Goal: Task Accomplishment & Management: Use online tool/utility

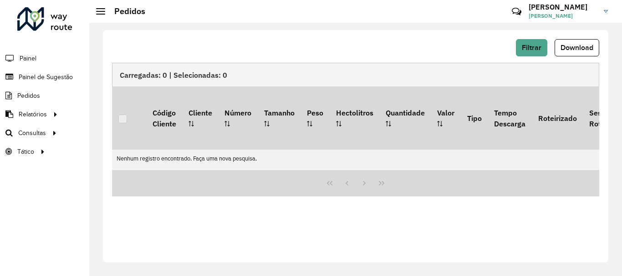
scroll to position [597, 0]
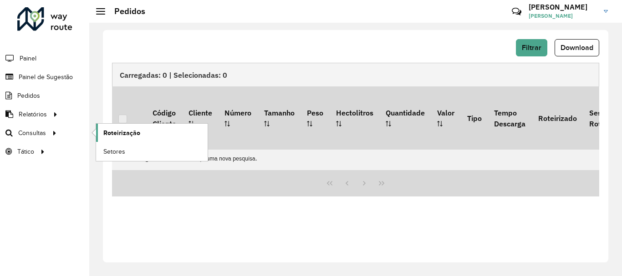
click at [133, 133] on span "Roteirização" at bounding box center [121, 133] width 37 height 10
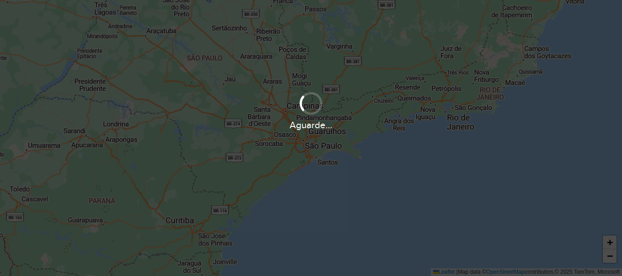
scroll to position [597, 0]
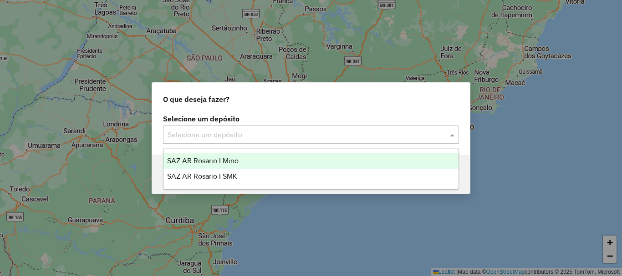
click at [452, 134] on span at bounding box center [452, 134] width 11 height 11
click at [233, 159] on span "SAZ AR Rosario I Mino" at bounding box center [202, 161] width 71 height 8
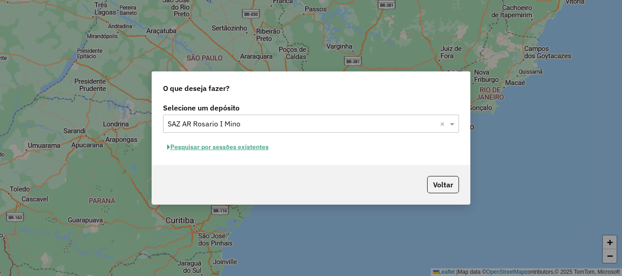
click at [233, 148] on button "Pesquisar por sessões existentes" at bounding box center [218, 147] width 110 height 14
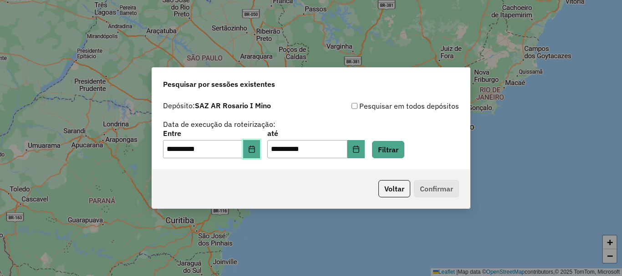
click at [253, 150] on button "Choose Date" at bounding box center [251, 149] width 17 height 18
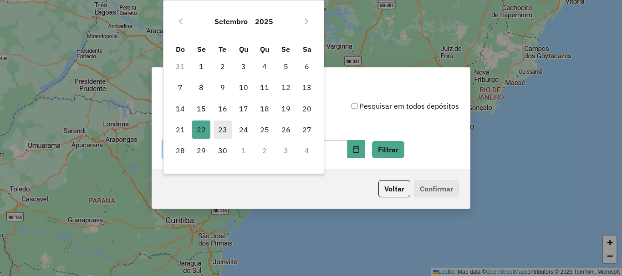
click at [220, 128] on span "23" at bounding box center [222, 130] width 18 height 18
type input "**********"
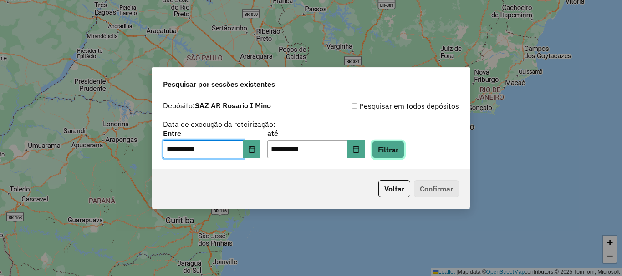
click at [404, 151] on button "Filtrar" at bounding box center [388, 149] width 32 height 17
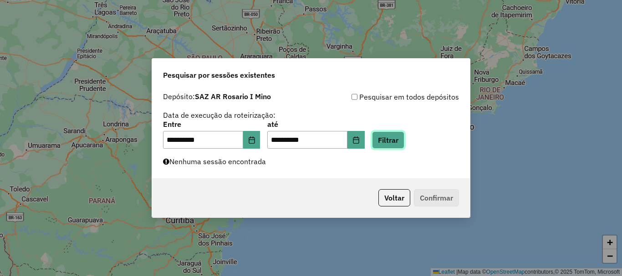
click at [401, 140] on button "Filtrar" at bounding box center [388, 140] width 32 height 17
click at [396, 143] on button "Filtrar" at bounding box center [388, 140] width 32 height 17
click at [404, 142] on button "Filtrar" at bounding box center [388, 140] width 32 height 17
click at [404, 141] on button "Filtrar" at bounding box center [388, 140] width 32 height 17
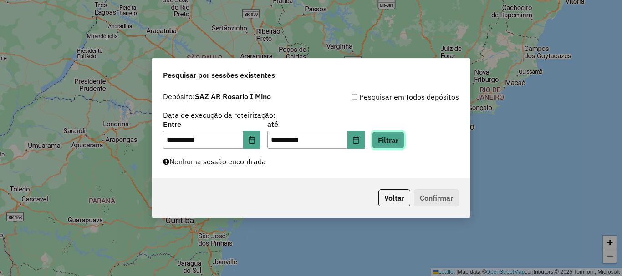
click at [404, 141] on button "Filtrar" at bounding box center [388, 140] width 32 height 17
click at [404, 137] on button "Filtrar" at bounding box center [388, 140] width 32 height 17
click at [404, 141] on button "Filtrar" at bounding box center [388, 140] width 32 height 17
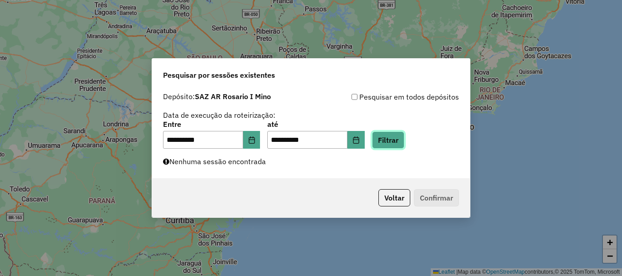
click at [400, 136] on button "Filtrar" at bounding box center [388, 140] width 32 height 17
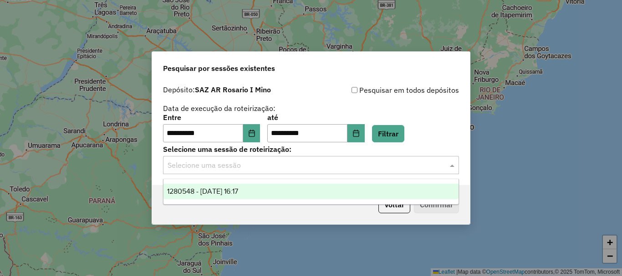
click at [455, 164] on span at bounding box center [452, 165] width 11 height 11
click at [193, 192] on span "1280548 - 23/09/2025 16:17" at bounding box center [202, 192] width 71 height 8
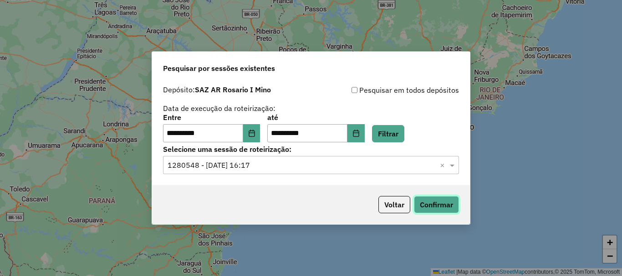
click at [426, 207] on button "Confirmar" at bounding box center [436, 204] width 45 height 17
click at [441, 204] on button "Confirmar" at bounding box center [436, 204] width 45 height 17
click at [441, 203] on button "Confirmar" at bounding box center [436, 204] width 45 height 17
click at [441, 214] on div "Voltar Confirmar" at bounding box center [311, 204] width 318 height 39
click at [432, 204] on button "Confirmar" at bounding box center [436, 204] width 45 height 17
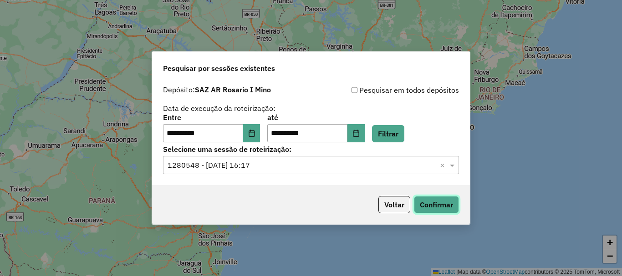
click at [443, 205] on button "Confirmar" at bounding box center [436, 204] width 45 height 17
click at [447, 208] on button "Confirmar" at bounding box center [436, 204] width 45 height 17
click at [441, 205] on button "Confirmar" at bounding box center [436, 204] width 45 height 17
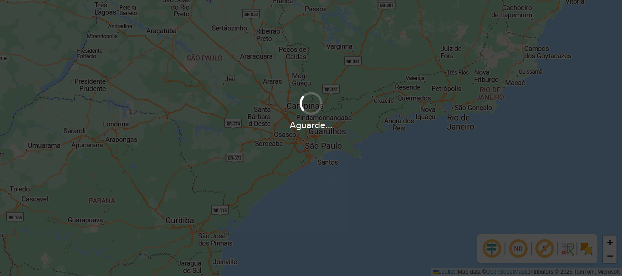
scroll to position [597, 0]
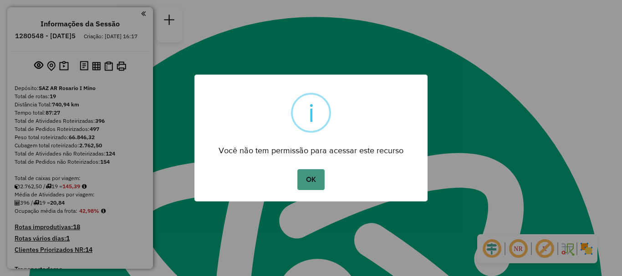
click at [308, 177] on button "OK" at bounding box center [310, 179] width 27 height 21
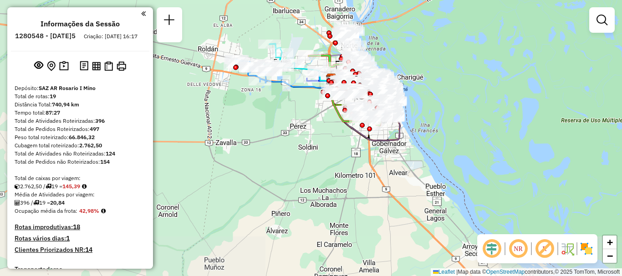
drag, startPoint x: 329, startPoint y: 113, endPoint x: 370, endPoint y: 42, distance: 82.2
click at [370, 42] on div "Janela de atendimento Grade de atendimento Capacidade Transportadoras Veículos …" at bounding box center [311, 138] width 622 height 276
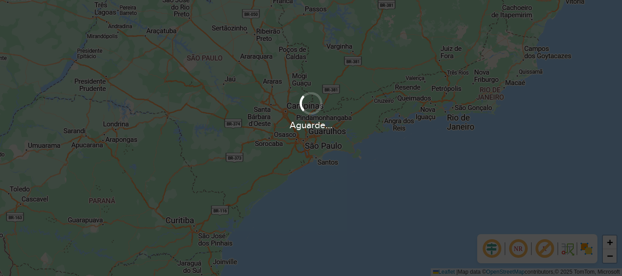
scroll to position [597, 0]
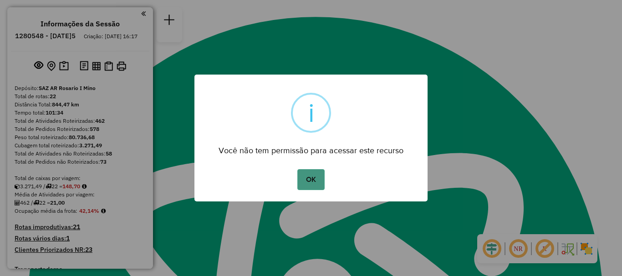
click at [316, 178] on button "OK" at bounding box center [310, 179] width 27 height 21
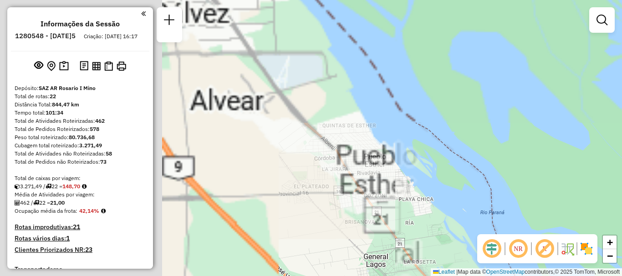
drag, startPoint x: 304, startPoint y: 139, endPoint x: 617, endPoint y: 268, distance: 337.7
click at [617, 268] on div "Janela de atendimento Grade de atendimento Capacidade Transportadoras Veículos …" at bounding box center [311, 138] width 622 height 276
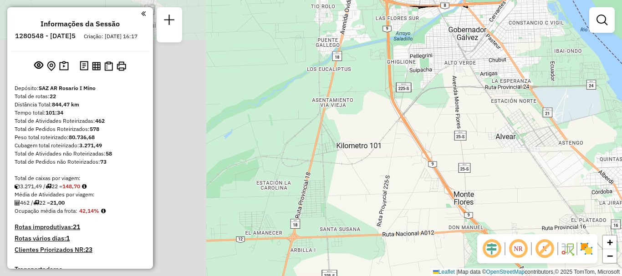
drag, startPoint x: 441, startPoint y: 175, endPoint x: 621, endPoint y: 192, distance: 181.0
click at [621, 192] on div "Janela de atendimento Grade de atendimento Capacidade Transportadoras Veículos …" at bounding box center [311, 138] width 622 height 276
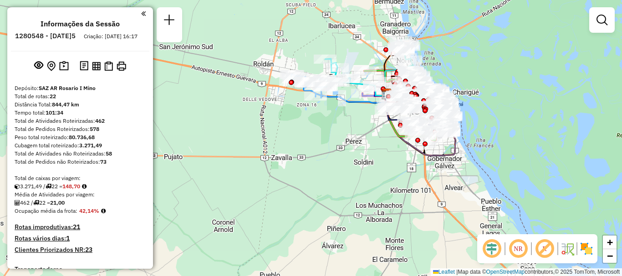
drag, startPoint x: 365, startPoint y: 153, endPoint x: 357, endPoint y: 164, distance: 13.3
click at [357, 164] on div "Janela de atendimento Grade de atendimento Capacidade Transportadoras Veículos …" at bounding box center [311, 138] width 622 height 276
click at [596, 20] on em at bounding box center [601, 20] width 11 height 11
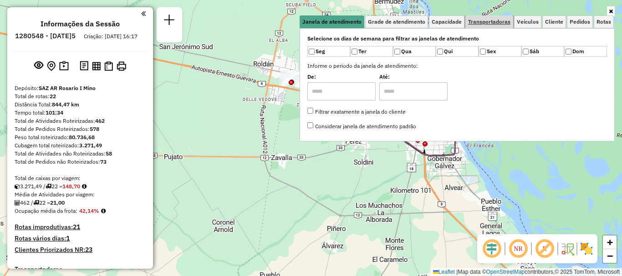
click at [492, 24] on span "Transportadoras" at bounding box center [489, 21] width 42 height 5
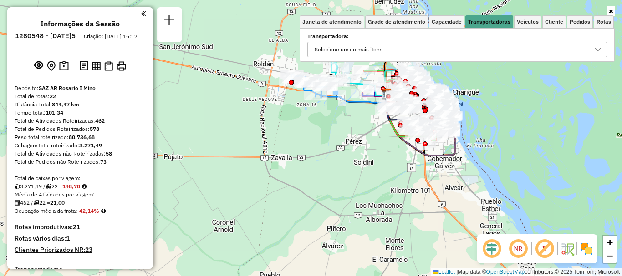
click at [599, 49] on icon at bounding box center [597, 49] width 7 height 7
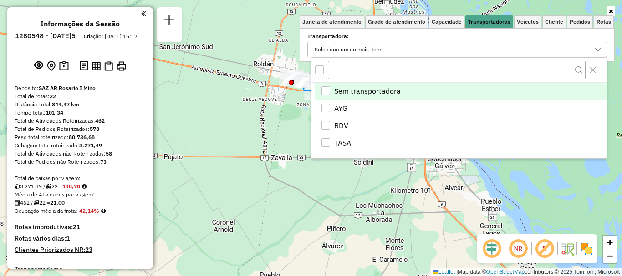
scroll to position [5, 31]
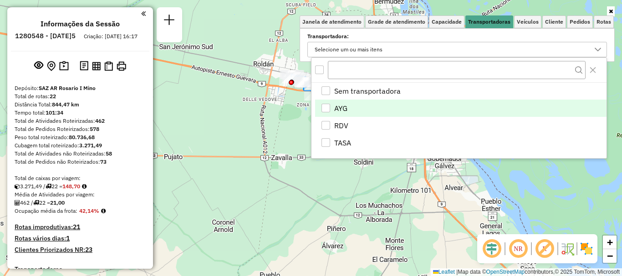
click at [328, 106] on div "AYG" at bounding box center [325, 108] width 9 height 9
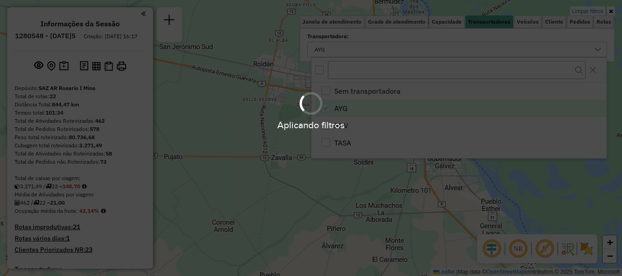
click at [515, 183] on div "Aplicando filtros" at bounding box center [311, 138] width 622 height 276
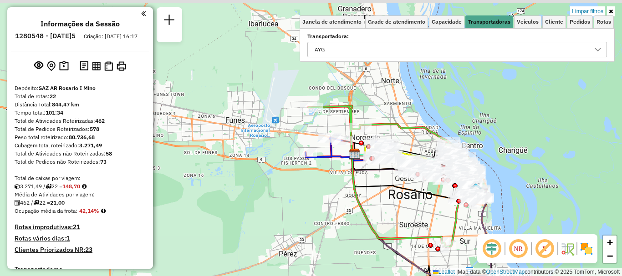
drag, startPoint x: 376, startPoint y: 121, endPoint x: 365, endPoint y: 195, distance: 75.4
click at [365, 195] on div "Limpar filtros Janela de atendimento Grade de atendimento Capacidade Transporta…" at bounding box center [311, 138] width 622 height 276
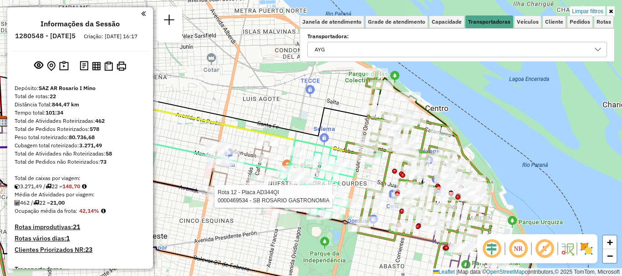
drag, startPoint x: 436, startPoint y: 155, endPoint x: 428, endPoint y: 241, distance: 86.8
click at [428, 241] on icon at bounding box center [453, 255] width 69 height 122
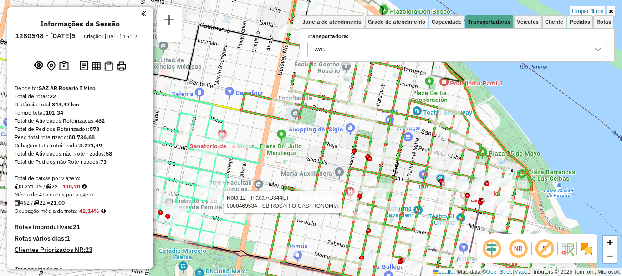
drag, startPoint x: 428, startPoint y: 147, endPoint x: 426, endPoint y: 122, distance: 25.1
click at [426, 122] on div "Rota 12 - Placa AD344QI 0000469534 - SB ROSARIO GASTRONOMIA Limpar filtros Jane…" at bounding box center [311, 138] width 622 height 276
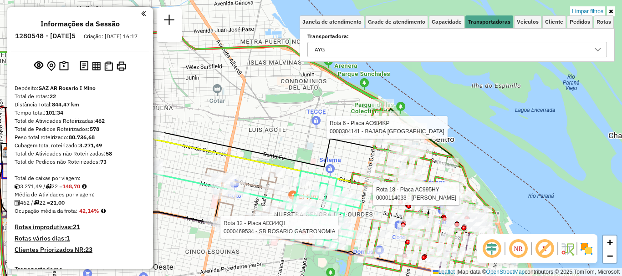
select select "**********"
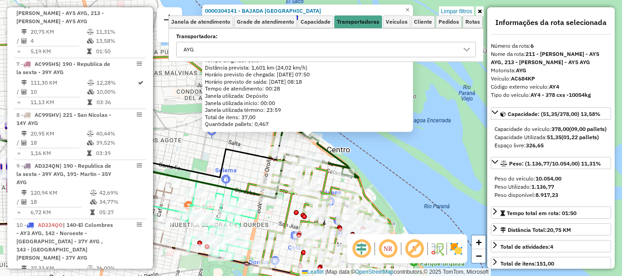
scroll to position [91, 0]
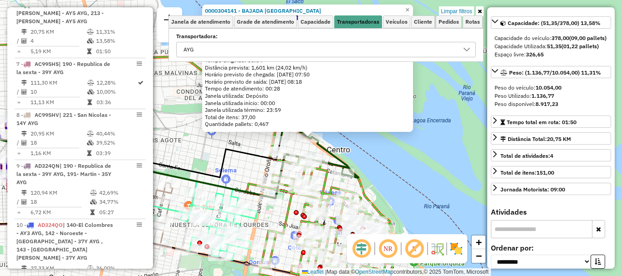
click at [397, 157] on div "0000304141 - BAJADA ESPAÑA Tipo de cliente: 80 - Chopp/VIP (C) Endereço: ESPAÑA…" at bounding box center [311, 138] width 622 height 276
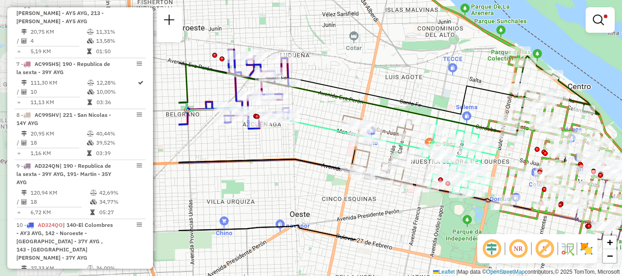
drag, startPoint x: 362, startPoint y: 143, endPoint x: 603, endPoint y: 80, distance: 248.9
click at [603, 80] on div "Limpar filtros Janela de atendimento Grade de atendimento Capacidade Transporta…" at bounding box center [311, 138] width 622 height 276
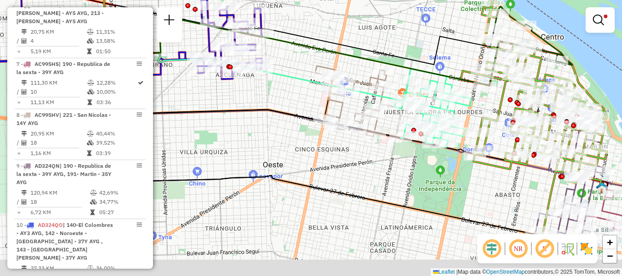
drag, startPoint x: 451, startPoint y: 81, endPoint x: 435, endPoint y: 60, distance: 26.6
click at [435, 60] on icon at bounding box center [304, 35] width 379 height 60
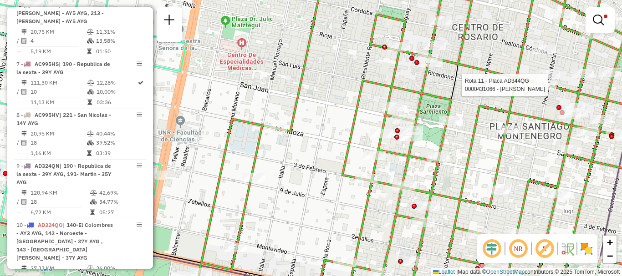
select select "**********"
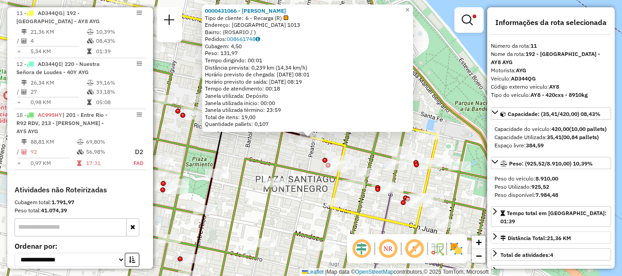
scroll to position [46, 0]
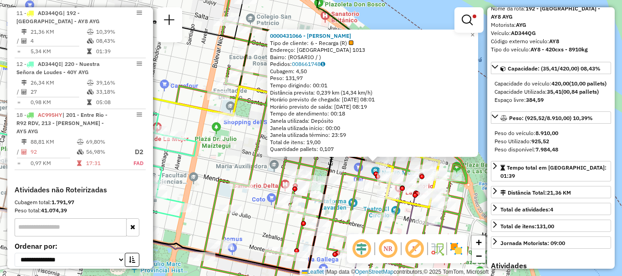
click at [481, 178] on div "0000431066 - YANG TONGLE Tipo de cliente: 6 - Recarga (R) Endereço: RIOJA 1013 …" at bounding box center [311, 138] width 622 height 276
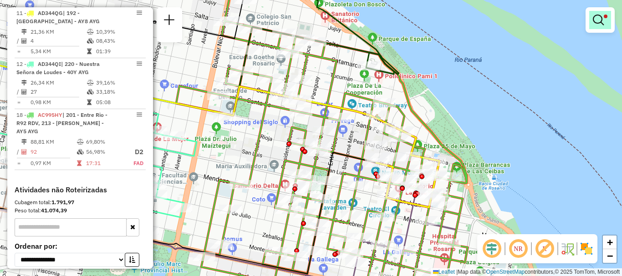
click at [600, 19] on em at bounding box center [598, 20] width 11 height 11
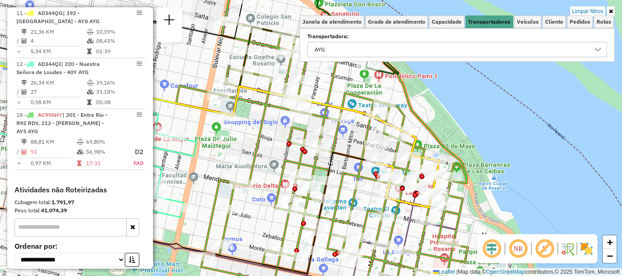
click at [601, 49] on icon at bounding box center [597, 49] width 7 height 7
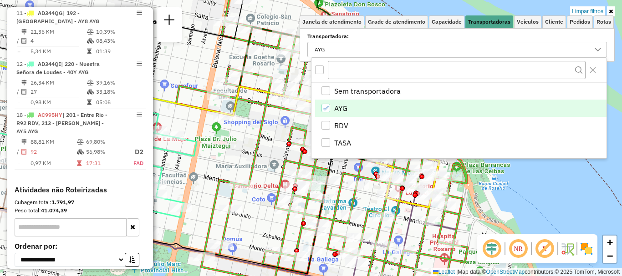
click at [325, 107] on icon "AYG" at bounding box center [325, 108] width 6 height 6
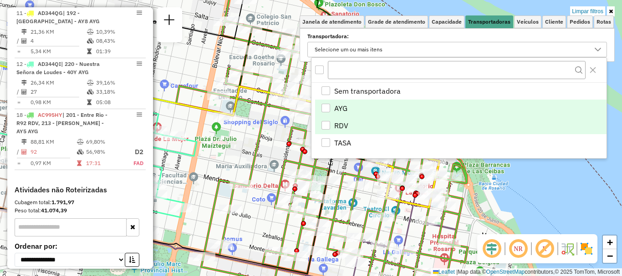
click at [330, 123] on div "RDV" at bounding box center [325, 125] width 9 height 9
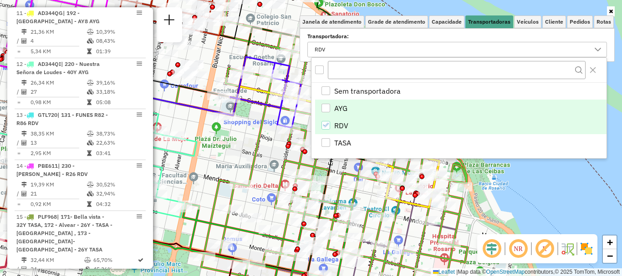
click at [515, 191] on div "Rota 18 - Placa AC995HY 0000453489 - CEJAS GONZALO EMMANUEL Janela de atendimen…" at bounding box center [311, 138] width 622 height 276
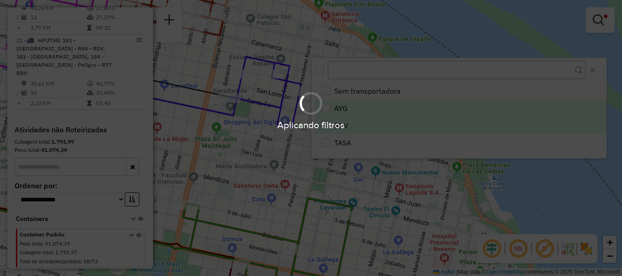
scroll to position [510, 0]
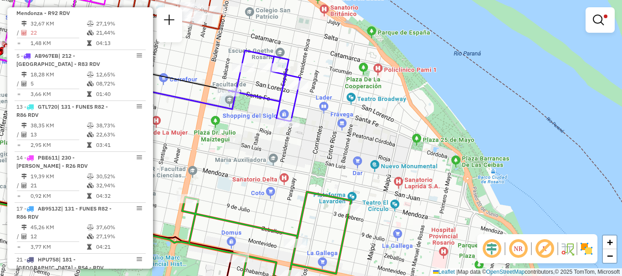
drag, startPoint x: 430, startPoint y: 182, endPoint x: 417, endPoint y: 68, distance: 114.5
click at [417, 78] on div "Limpar filtros Janela de atendimento Grade de atendimento Capacidade Transporta…" at bounding box center [311, 138] width 622 height 276
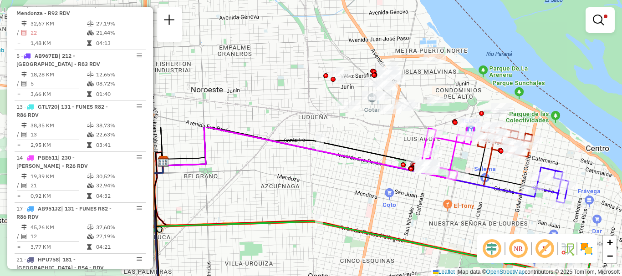
drag, startPoint x: 405, startPoint y: 97, endPoint x: 621, endPoint y: 248, distance: 264.1
click at [621, 248] on div "Limpar filtros Janela de atendimento Grade de atendimento Capacidade Transporta…" at bounding box center [311, 138] width 622 height 276
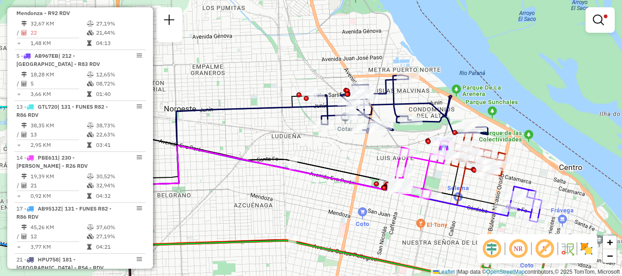
drag, startPoint x: 475, startPoint y: 224, endPoint x: 445, endPoint y: 240, distance: 34.0
click at [446, 244] on div "Limpar filtros Janela de atendimento Grade de atendimento Capacidade Transporta…" at bounding box center [311, 138] width 622 height 276
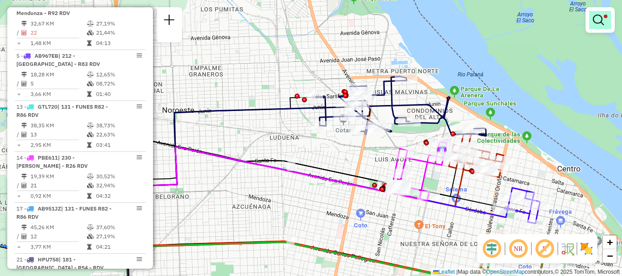
click at [598, 20] on em at bounding box center [598, 20] width 11 height 11
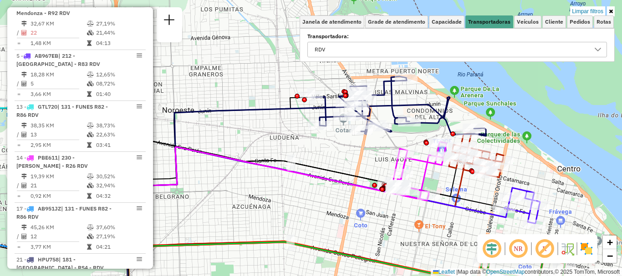
click at [595, 51] on icon at bounding box center [597, 49] width 7 height 7
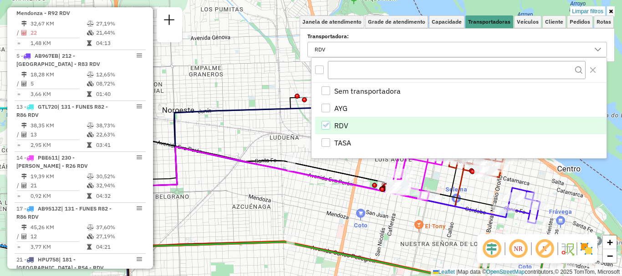
click at [327, 120] on li "RDV" at bounding box center [460, 125] width 291 height 17
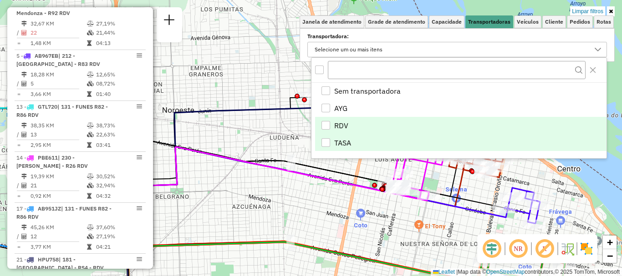
click at [325, 145] on div "TASA" at bounding box center [325, 142] width 9 height 9
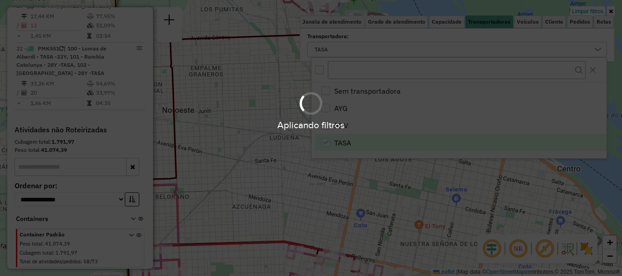
scroll to position [120, 0]
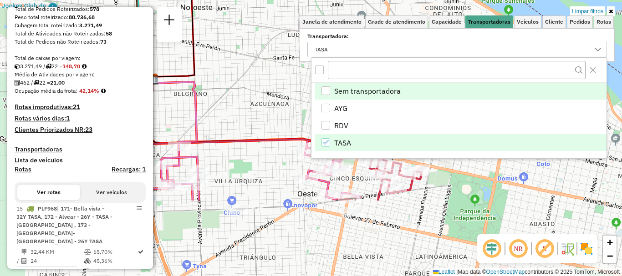
drag, startPoint x: 325, startPoint y: 145, endPoint x: 350, endPoint y: 85, distance: 64.9
click at [350, 98] on body "Aplicando filtros Pop-up bloqueado! Seu navegador bloqueou automáticamente a ab…" at bounding box center [311, 138] width 622 height 276
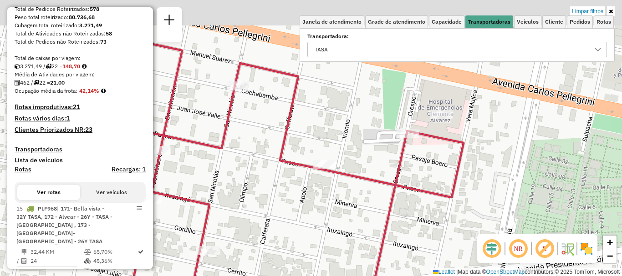
drag, startPoint x: 439, startPoint y: 140, endPoint x: 439, endPoint y: 147, distance: 6.8
click at [439, 147] on div "Limpar filtros Janela de atendimento Grade de atendimento Capacidade Transporta…" at bounding box center [311, 138] width 622 height 276
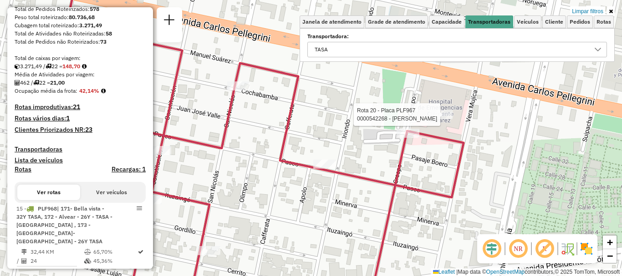
select select "**********"
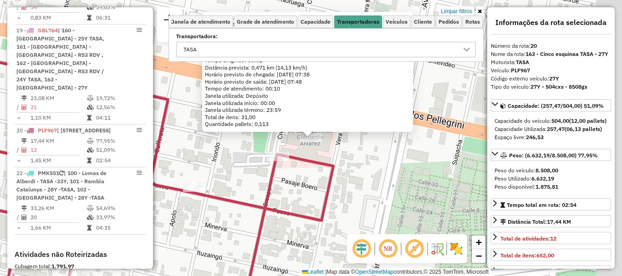
scroll to position [542, 0]
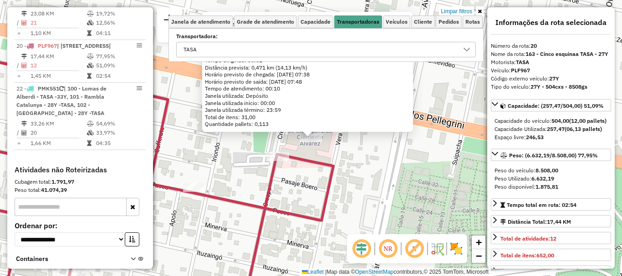
click at [449, 166] on div "0000542268 - Massetto Marcelo Endereço: AV. PELLEGRINI 3295 Bairro: (ROSARIO / …" at bounding box center [311, 138] width 622 height 276
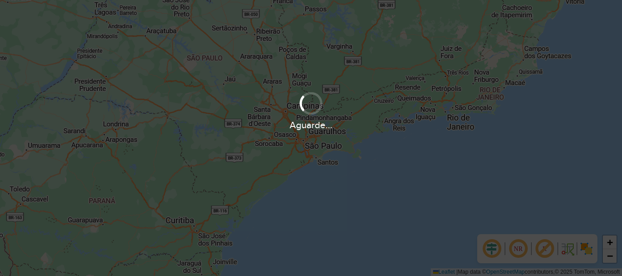
scroll to position [597, 0]
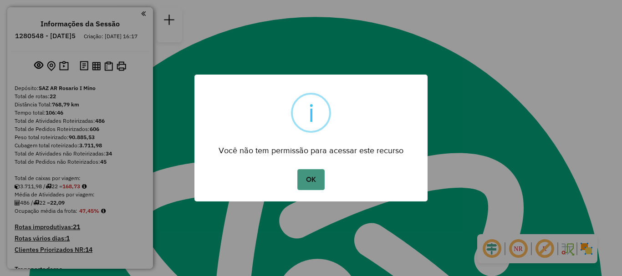
click at [313, 178] on button "OK" at bounding box center [310, 179] width 27 height 21
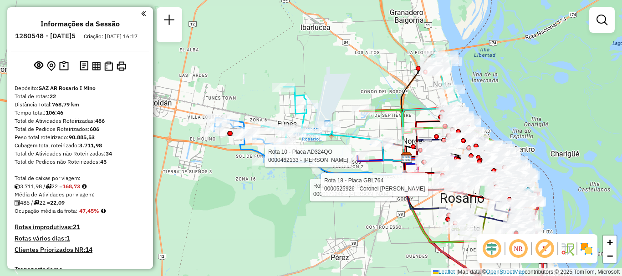
select select "**********"
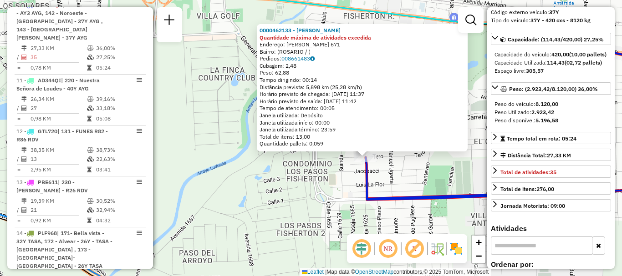
scroll to position [137, 0]
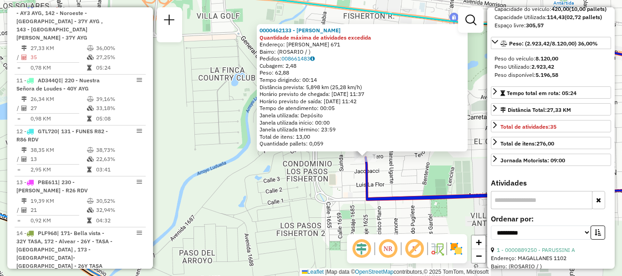
click at [466, 175] on div "0000462133 - Costamagna Teofilo Quantidade máxima de atividades excedida Endere…" at bounding box center [311, 138] width 622 height 276
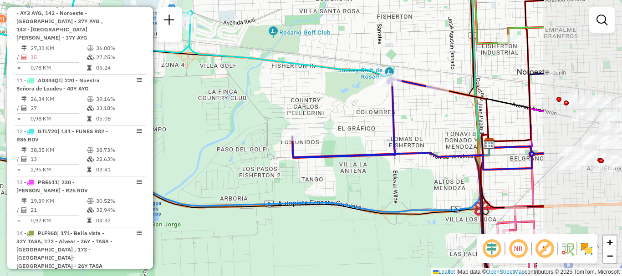
drag, startPoint x: 499, startPoint y: 187, endPoint x: 350, endPoint y: 147, distance: 153.7
click at [352, 148] on icon at bounding box center [417, 123] width 251 height 91
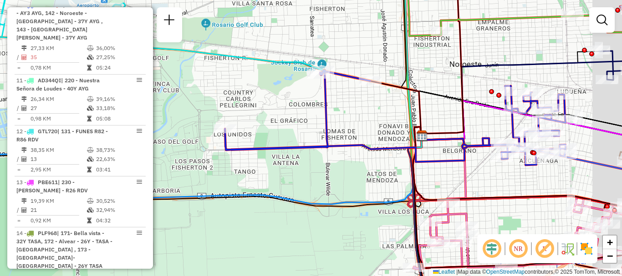
drag, startPoint x: 477, startPoint y: 171, endPoint x: 431, endPoint y: 167, distance: 46.1
click at [431, 167] on div "Janela de atendimento Grade de atendimento Capacidade Transportadoras Veículos …" at bounding box center [311, 138] width 622 height 276
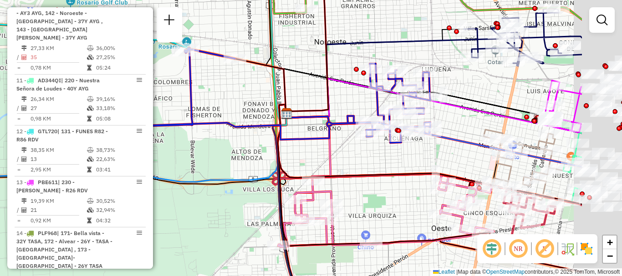
drag, startPoint x: 517, startPoint y: 158, endPoint x: 415, endPoint y: 144, distance: 102.9
click at [415, 144] on div "Janela de atendimento Grade de atendimento Capacidade Transportadoras Veículos …" at bounding box center [311, 138] width 622 height 276
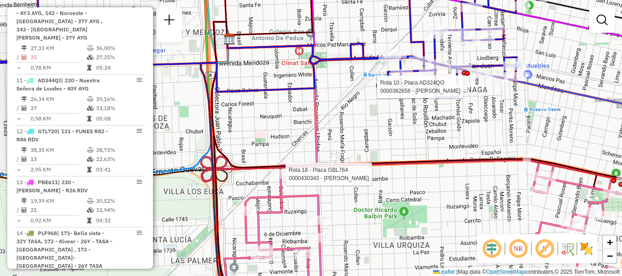
select select "**********"
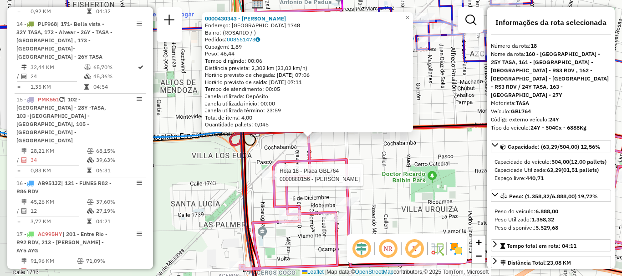
scroll to position [1299, 0]
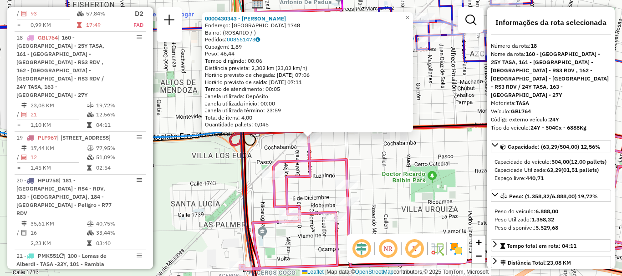
click at [424, 183] on div "0000430343 - RUIZ VERÓNICA R Endereço: COLOMBIA 1748 Bairro: (ROSARIO / ) Pedid…" at bounding box center [311, 138] width 622 height 276
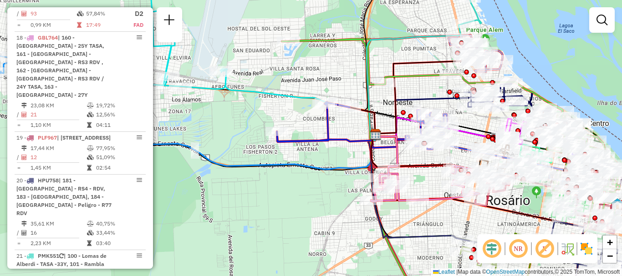
drag, startPoint x: 445, startPoint y: 174, endPoint x: 430, endPoint y: 175, distance: 15.0
click at [430, 175] on div "Janela de atendimento Grade de atendimento Capacidade Transportadoras Veículos …" at bounding box center [311, 138] width 622 height 276
select select "**********"
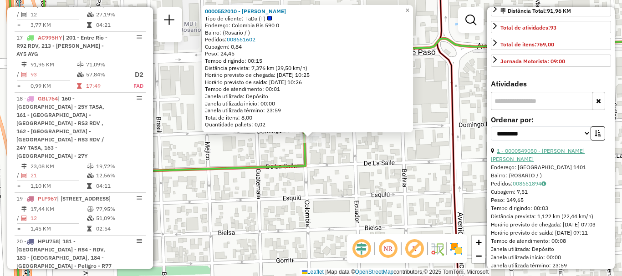
scroll to position [273, 0]
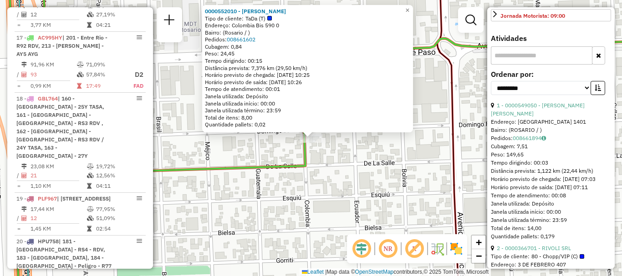
click at [394, 187] on div "0000552010 - Oscar Dario Sanchez Tipo de cliente: TaDa (T) Endereço: Colombia B…" at bounding box center [311, 138] width 622 height 276
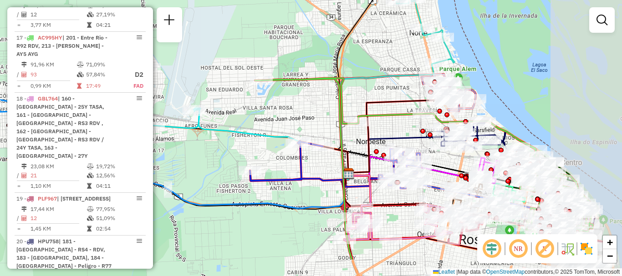
drag, startPoint x: 426, startPoint y: 159, endPoint x: 357, endPoint y: 99, distance: 91.3
click at [358, 101] on div "Janela de atendimento Grade de atendimento Capacidade Transportadoras Veículos …" at bounding box center [311, 138] width 622 height 276
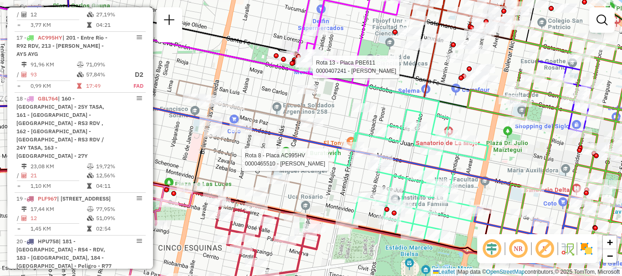
select select "**********"
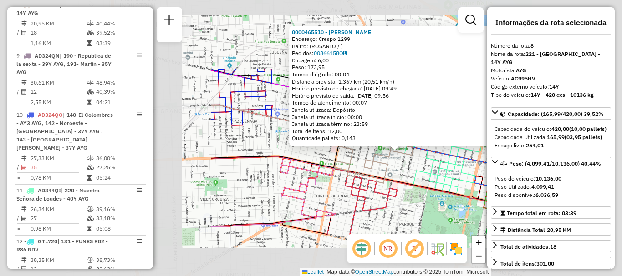
scroll to position [46, 0]
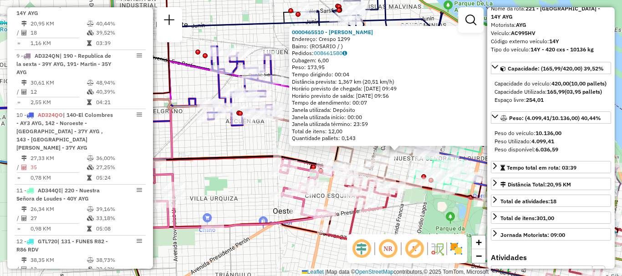
click at [433, 211] on div "0000465510 - Autino Ricardo Endereço: Crespo 1299 Bairro: (ROSARIO / ) Pedidos:…" at bounding box center [311, 138] width 622 height 276
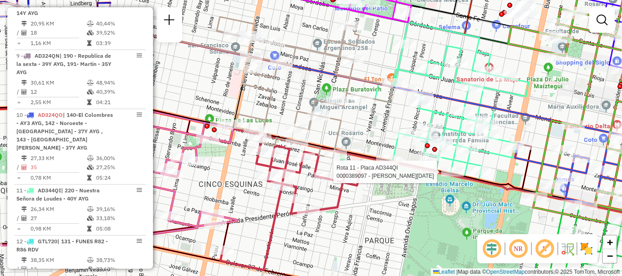
select select "**********"
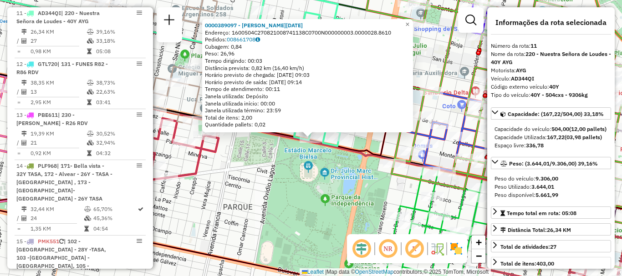
scroll to position [91, 0]
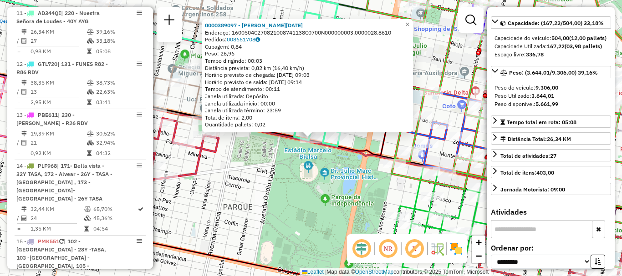
click at [412, 198] on icon at bounding box center [476, 235] width 183 height 137
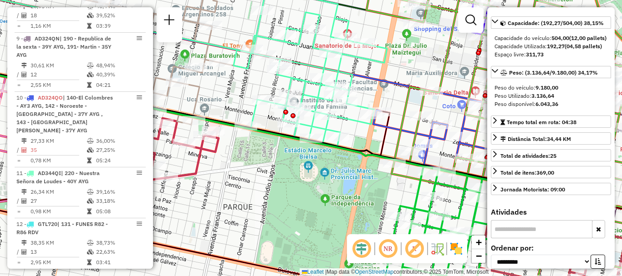
scroll to position [502, 0]
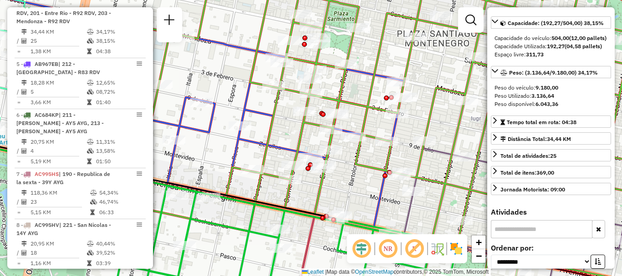
drag, startPoint x: 418, startPoint y: 93, endPoint x: 443, endPoint y: 110, distance: 30.2
click at [427, 104] on div "Janela de atendimento Grade de atendimento Capacidade Transportadoras Veículos …" at bounding box center [311, 138] width 622 height 276
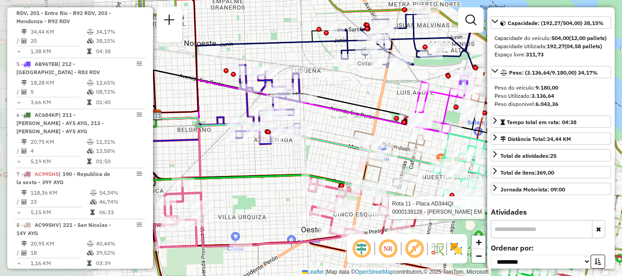
drag, startPoint x: 364, startPoint y: 166, endPoint x: 378, endPoint y: 166, distance: 14.1
click at [378, 166] on icon at bounding box center [397, 166] width 88 height 71
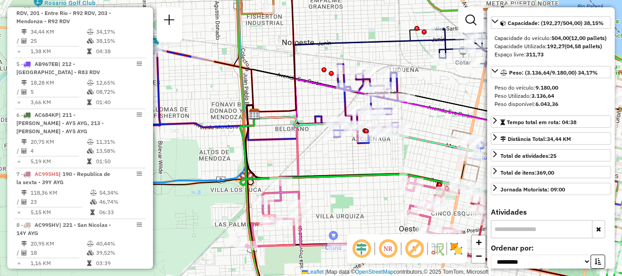
drag, startPoint x: 388, startPoint y: 169, endPoint x: 414, endPoint y: 168, distance: 25.5
click at [414, 168] on div "Rota 11 - Placa AD344QI 0000139128 - ROSATI ROMAN EM Janela de atendimento Grad…" at bounding box center [311, 138] width 622 height 276
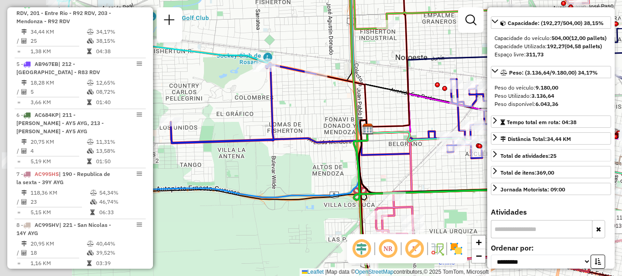
drag, startPoint x: 370, startPoint y: 159, endPoint x: 527, endPoint y: 173, distance: 158.6
click at [527, 173] on hb-router-mapa "Informações da Sessão 1280548 - 23/09/2025 Criação: 22/09/2025 16:17 Depósito: …" at bounding box center [311, 138] width 622 height 276
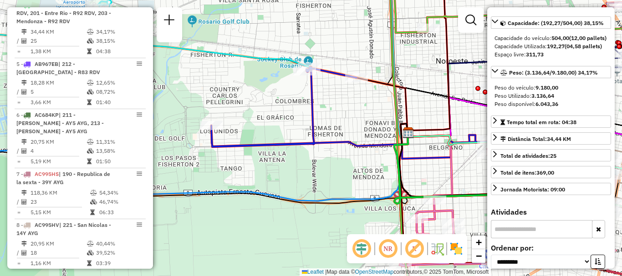
drag, startPoint x: 404, startPoint y: 139, endPoint x: 213, endPoint y: 87, distance: 197.6
click at [394, 133] on icon at bounding box center [533, 175] width 279 height 85
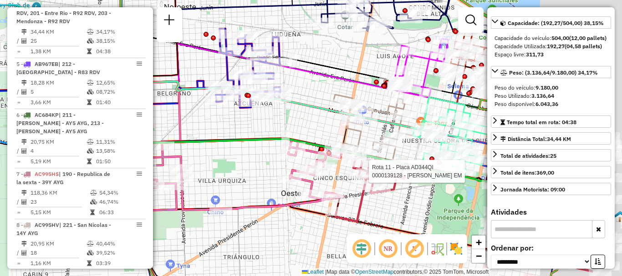
drag, startPoint x: 349, startPoint y: 131, endPoint x: 248, endPoint y: 125, distance: 100.8
click at [248, 125] on div "Rota 11 - Placa AD344QI 0000139128 - ROSATI ROMAN EM Janela de atendimento Grad…" at bounding box center [311, 138] width 622 height 276
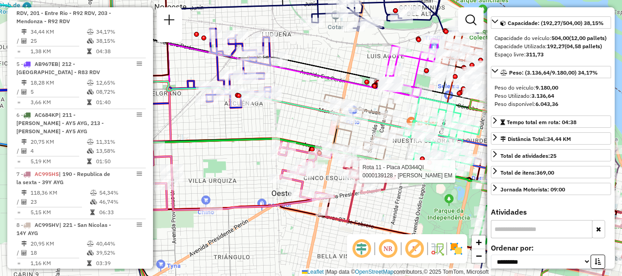
drag, startPoint x: 434, startPoint y: 145, endPoint x: 278, endPoint y: 113, distance: 158.8
click at [403, 114] on icon at bounding box center [441, 136] width 76 height 79
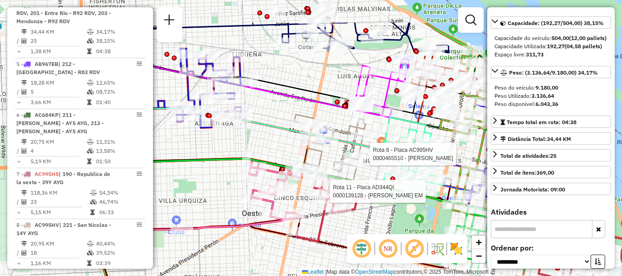
drag, startPoint x: 352, startPoint y: 203, endPoint x: 462, endPoint y: 237, distance: 115.3
click at [462, 237] on hb-router-mapa "Informações da Sessão 1280548 - 23/09/2025 Criação: 22/09/2025 16:17 Depósito: …" at bounding box center [311, 138] width 622 height 276
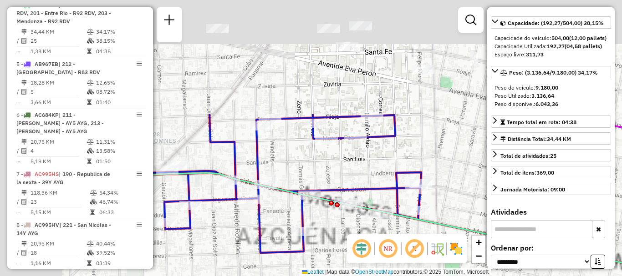
click at [391, 264] on div "Rota 11 - Placa AD344QI 0000139128 - ROSATI ROMAN EM Rota 8 - Placa AC995HV 000…" at bounding box center [311, 138] width 622 height 276
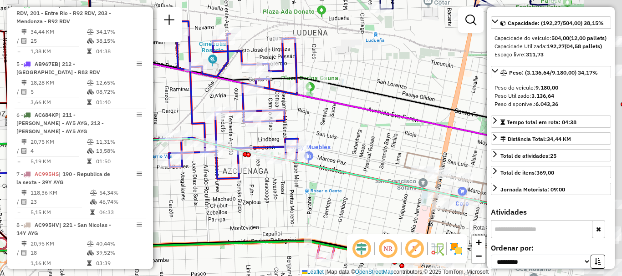
drag, startPoint x: 454, startPoint y: 212, endPoint x: 292, endPoint y: 155, distance: 171.7
click at [305, 160] on icon at bounding box center [281, 169] width 547 height 97
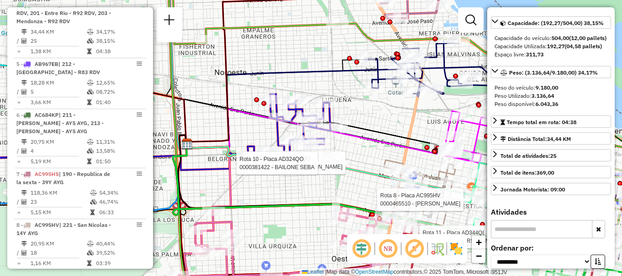
drag, startPoint x: 322, startPoint y: 161, endPoint x: 257, endPoint y: 122, distance: 76.2
click at [273, 130] on div "Rota 11 - Placa AD344QI 0000139128 - ROSATI ROMAN EM Rota 8 - Placa AC995HV 000…" at bounding box center [311, 138] width 622 height 276
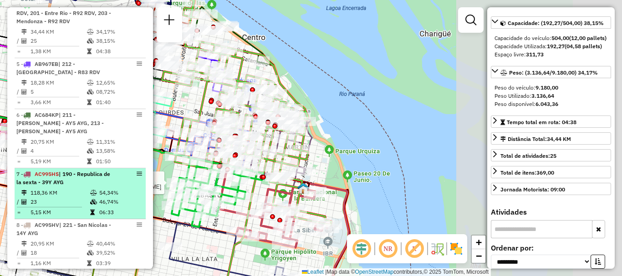
drag, startPoint x: 363, startPoint y: 196, endPoint x: 135, endPoint y: 183, distance: 228.4
click at [136, 183] on hb-router-mapa "Informações da Sessão 1280548 - 23/09/2025 Criação: 22/09/2025 16:17 Depósito: …" at bounding box center [311, 138] width 622 height 276
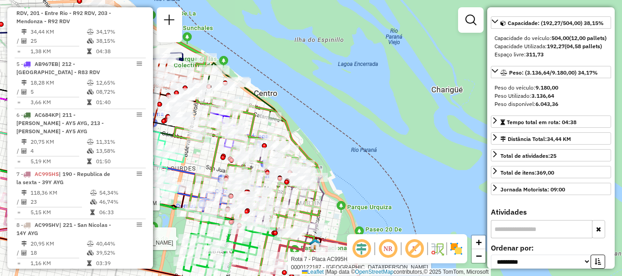
click at [305, 276] on html "Aguarde... Pop-up bloqueado! Seu navegador bloqueou automáticamente a abertura …" at bounding box center [311, 138] width 622 height 276
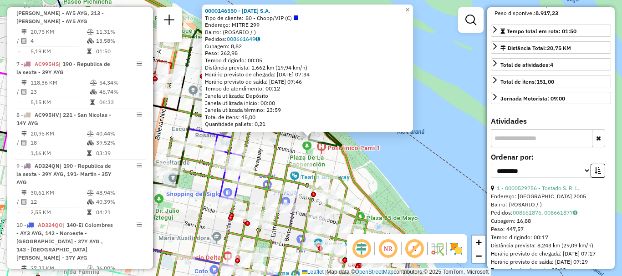
scroll to position [228, 0]
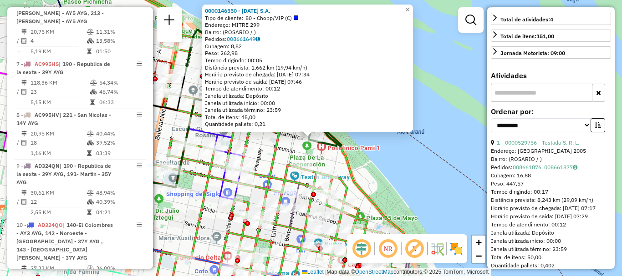
click at [392, 185] on div "0000146550 - NATAL S.A. Tipo de cliente: 80 - Chopp/VIP (C) Endereço: MITRE 299…" at bounding box center [311, 138] width 622 height 276
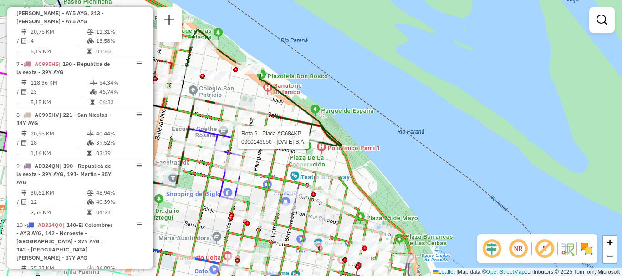
select select "**********"
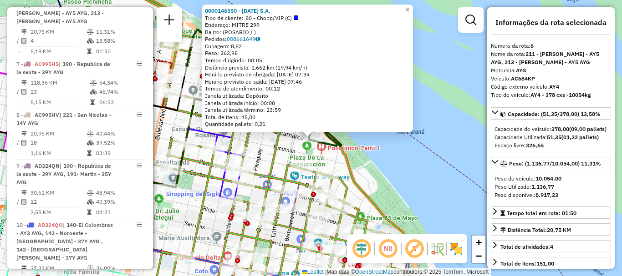
scroll to position [91, 0]
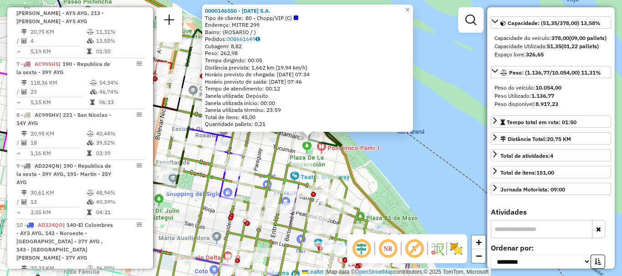
click at [422, 203] on div "0000146550 - NATAL S.A. Tipo de cliente: 80 - Chopp/VIP (C) Endereço: MITRE 299…" at bounding box center [311, 138] width 622 height 276
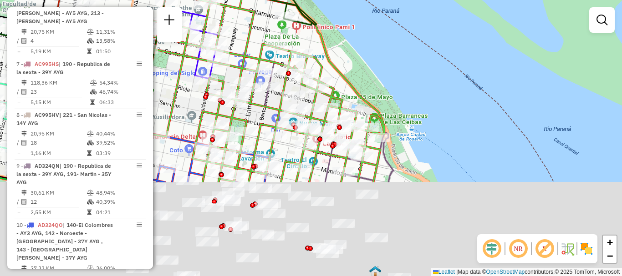
drag, startPoint x: 416, startPoint y: 189, endPoint x: 385, endPoint y: 22, distance: 170.0
click at [385, 29] on div "Janela de atendimento Grade de atendimento Capacidade Transportadoras Veículos …" at bounding box center [311, 138] width 622 height 276
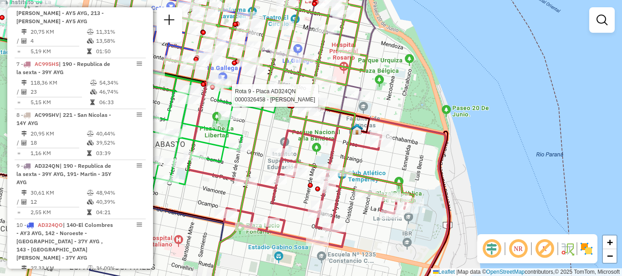
select select "**********"
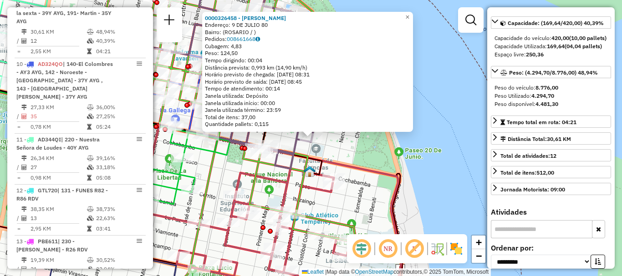
click at [436, 152] on div "0000326458 - TRIGUERO ALEJANDRO MARIO Endereço: 9 DE JULIO 80 Bairro: (ROSARIO …" at bounding box center [311, 138] width 622 height 276
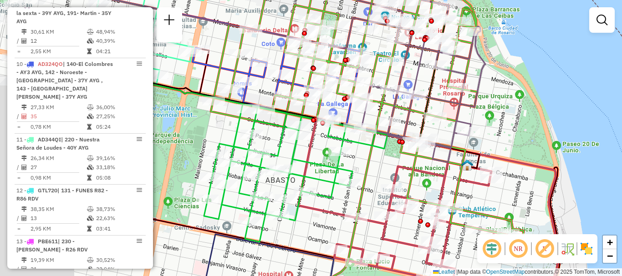
drag, startPoint x: 300, startPoint y: 122, endPoint x: 456, endPoint y: 117, distance: 156.7
click at [457, 116] on icon at bounding box center [420, 64] width 129 height 197
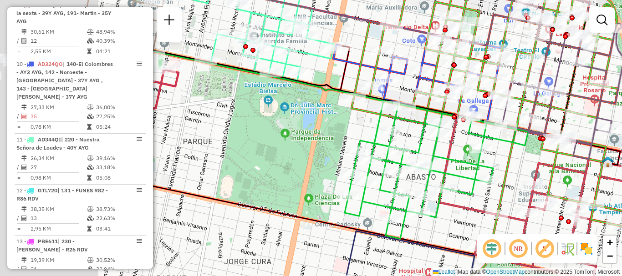
drag, startPoint x: 233, startPoint y: 134, endPoint x: 437, endPoint y: 151, distance: 205.0
click at [436, 151] on icon at bounding box center [436, 170] width 183 height 138
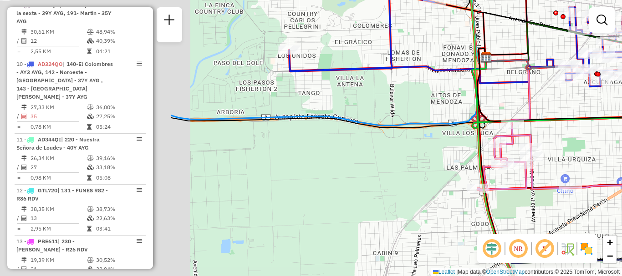
drag, startPoint x: 282, startPoint y: 124, endPoint x: 482, endPoint y: 135, distance: 201.0
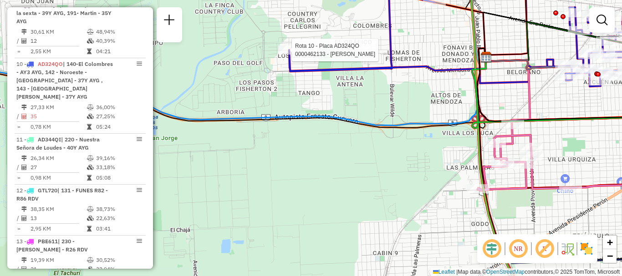
click at [294, 55] on div at bounding box center [289, 50] width 23 height 9
select select "**********"
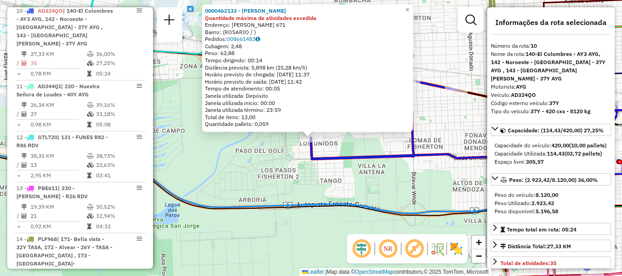
scroll to position [832, 0]
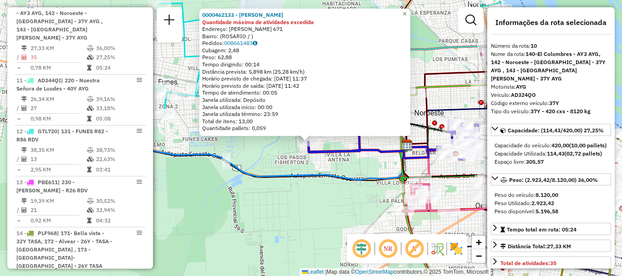
click at [372, 145] on icon at bounding box center [393, 135] width 171 height 47
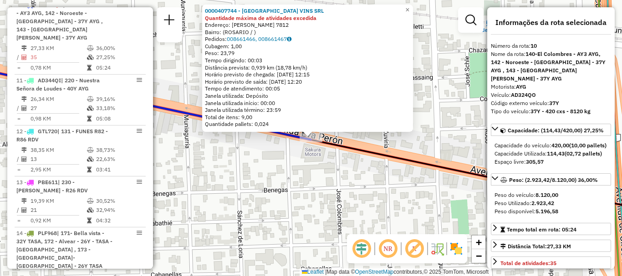
click at [340, 169] on div "0000407744 - CATALUNYA VINS SRL Quantidade máxima de atividades excedida Endere…" at bounding box center [311, 138] width 622 height 276
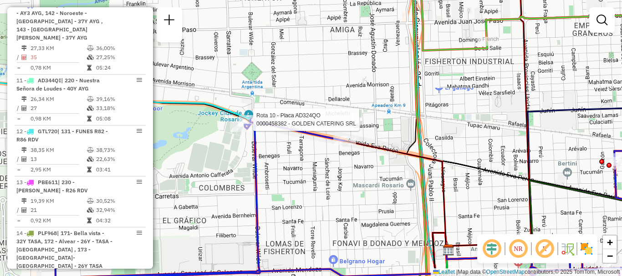
select select "**********"
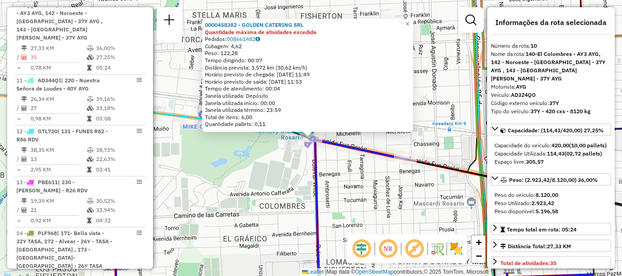
click at [320, 179] on icon at bounding box center [399, 220] width 569 height 167
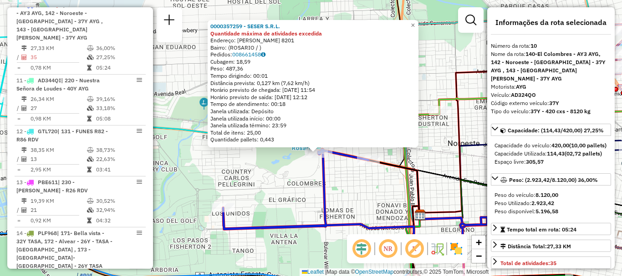
drag, startPoint x: 380, startPoint y: 178, endPoint x: 277, endPoint y: 115, distance: 120.5
click at [282, 114] on div "0000357259 - SESER S.R.L. Quantidade máxima de atividades excedida Endereço: EV…" at bounding box center [311, 138] width 622 height 276
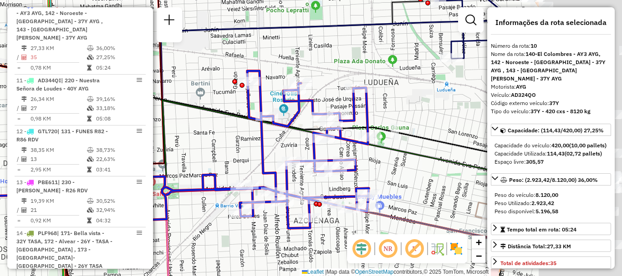
drag, startPoint x: 421, startPoint y: 119, endPoint x: 241, endPoint y: 116, distance: 179.4
click at [241, 116] on icon at bounding box center [291, 140] width 425 height 79
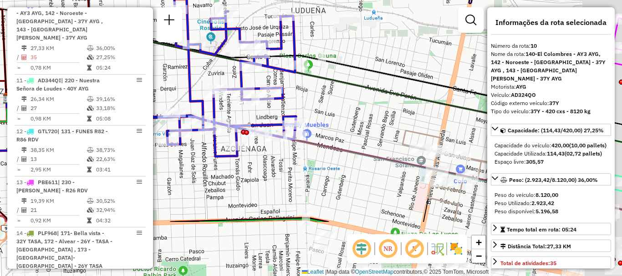
drag, startPoint x: 310, startPoint y: 195, endPoint x: 220, endPoint y: 78, distance: 147.7
click at [235, 86] on div "Rota 10 - Placa AD324QO 0000474056 - ALVAREZ MILAGROS ANAHI 0000357259 - SESER …" at bounding box center [311, 138] width 622 height 276
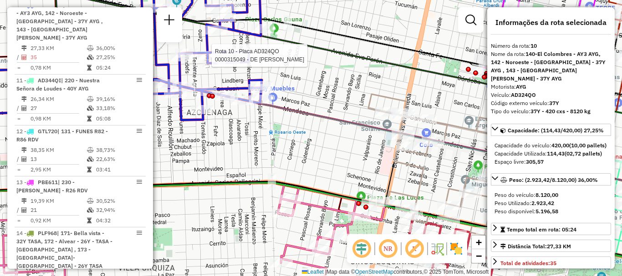
drag, startPoint x: 292, startPoint y: 122, endPoint x: 203, endPoint y: 66, distance: 104.7
click at [209, 69] on div "Rota 10 - Placa AD324QO 0000315049 - DE MARCO SER 0000357259 - SESER S.R.L. Qua…" at bounding box center [311, 138] width 622 height 276
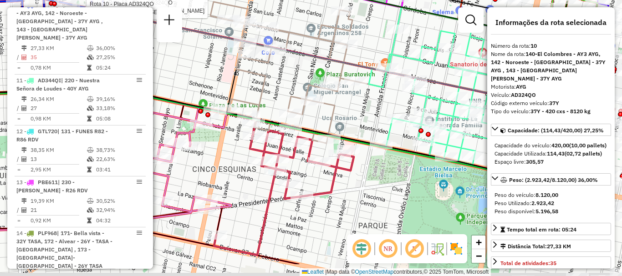
drag, startPoint x: 297, startPoint y: 121, endPoint x: 222, endPoint y: 82, distance: 84.3
click at [222, 82] on div "Rota 10 - Placa AD324QO 0000315049 - DE MARCO SER Rota 10 - Placa AD324QO 00004…" at bounding box center [311, 138] width 622 height 276
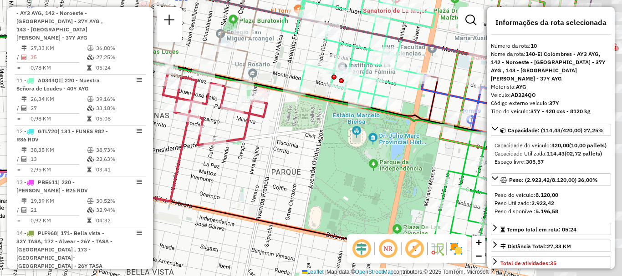
drag, startPoint x: 283, startPoint y: 125, endPoint x: 231, endPoint y: 101, distance: 57.6
click at [244, 107] on div "Rota 10 - Placa AD324QO 0000315049 - DE MARCO SER Rota 10 - Placa AD324QO 00004…" at bounding box center [311, 138] width 622 height 276
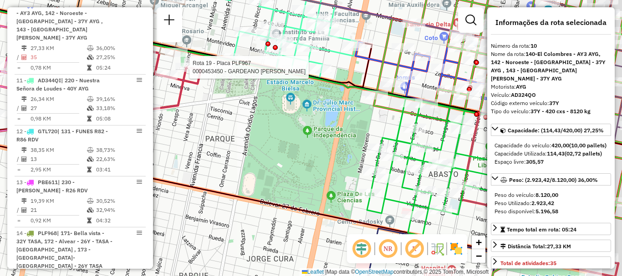
drag, startPoint x: 277, startPoint y: 118, endPoint x: 196, endPoint y: 93, distance: 84.9
click at [203, 93] on div "Rota 10 - Placa AD324QO 0000315049 - DE MARCO SER Rota 10 - Placa AD324QO 00004…" at bounding box center [311, 138] width 622 height 276
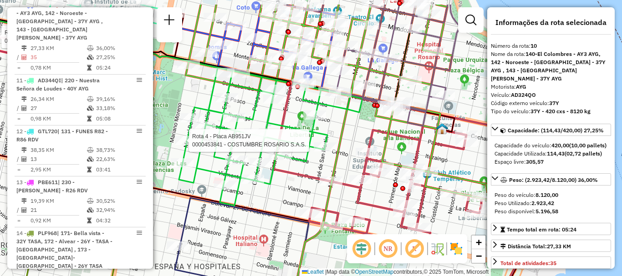
drag, startPoint x: 293, startPoint y: 170, endPoint x: 319, endPoint y: 203, distance: 41.7
click at [319, 203] on div "Rota 10 - Placa AD324QO 0000315049 - DE MARCO SER Rota 10 - Placa AD324QO 00004…" at bounding box center [311, 138] width 622 height 276
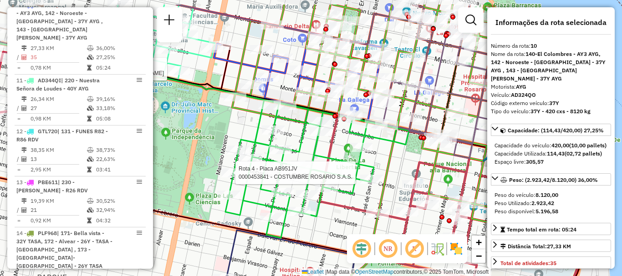
drag, startPoint x: 285, startPoint y: 170, endPoint x: 331, endPoint y: 202, distance: 56.6
click at [331, 202] on icon at bounding box center [282, 188] width 596 height 296
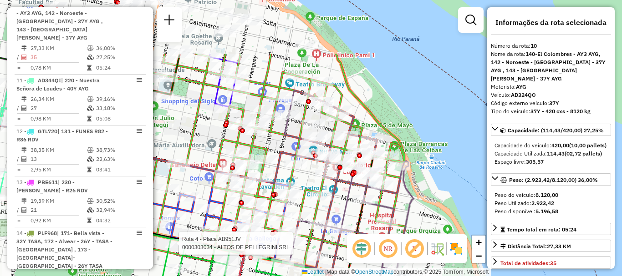
drag, startPoint x: 186, startPoint y: 105, endPoint x: 208, endPoint y: 186, distance: 84.2
click at [208, 186] on icon at bounding box center [283, 219] width 338 height 331
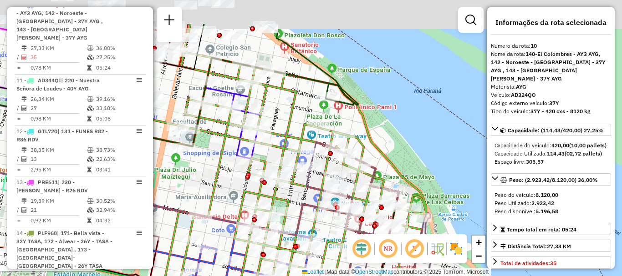
drag, startPoint x: 215, startPoint y: 145, endPoint x: 237, endPoint y: 197, distance: 56.3
click at [237, 197] on div "Rota 10 - Placa AD324QO 0000315049 - DE MARCO SER Rota 10 - Placa AD324QO 00004…" at bounding box center [311, 138] width 622 height 276
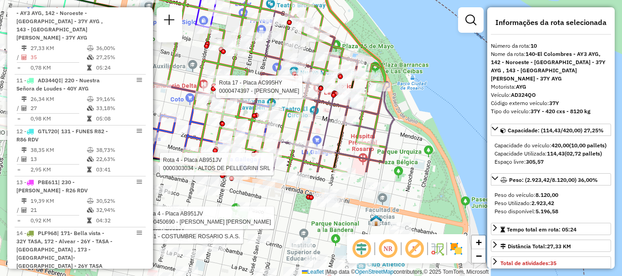
click at [263, 0] on html "Aguarde... Pop-up bloqueado! Seu navegador bloqueou automáticamente a abertura …" at bounding box center [311, 138] width 622 height 276
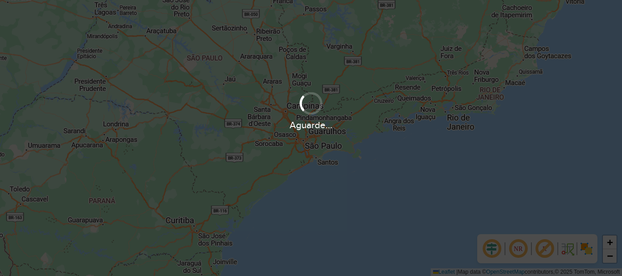
scroll to position [597, 0]
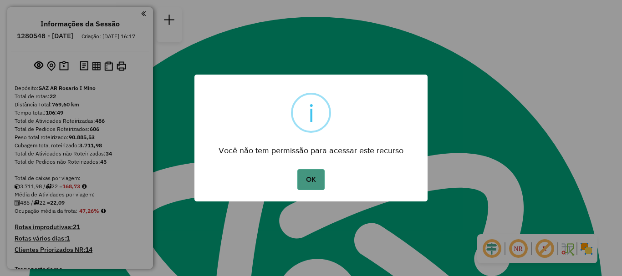
click at [308, 183] on button "OK" at bounding box center [310, 179] width 27 height 21
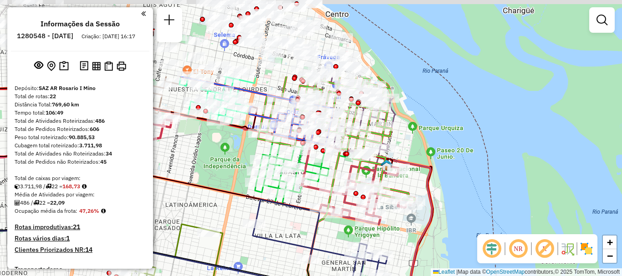
drag, startPoint x: 362, startPoint y: 163, endPoint x: 279, endPoint y: 234, distance: 109.0
click at [279, 234] on div "Janela de atendimento Grade de atendimento Capacidade Transportadoras Veículos …" at bounding box center [311, 138] width 622 height 276
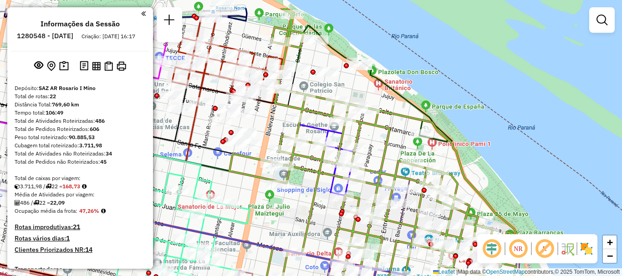
drag, startPoint x: 287, startPoint y: 119, endPoint x: 256, endPoint y: 155, distance: 47.1
click at [256, 155] on icon at bounding box center [374, 173] width 291 height 331
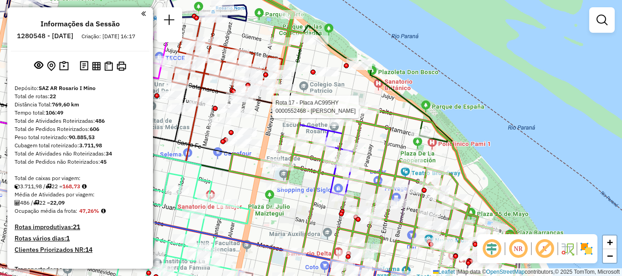
drag, startPoint x: 355, startPoint y: 113, endPoint x: 335, endPoint y: 38, distance: 77.4
click at [345, 102] on div at bounding box center [356, 106] width 23 height 9
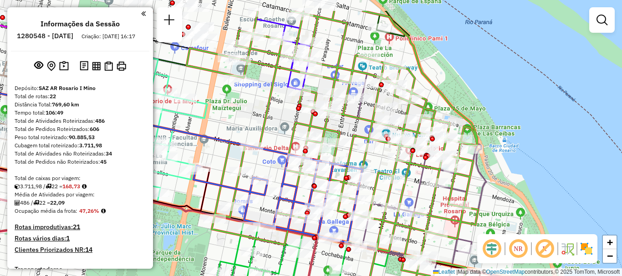
drag, startPoint x: 344, startPoint y: 89, endPoint x: 345, endPoint y: 127, distance: 38.7
click at [345, 127] on div "Rota 4 - Placa AB951JV 0000445657 - MUIA DAVID ANTONIO Rota 4 - Placa AB951JV 0…" at bounding box center [311, 138] width 622 height 276
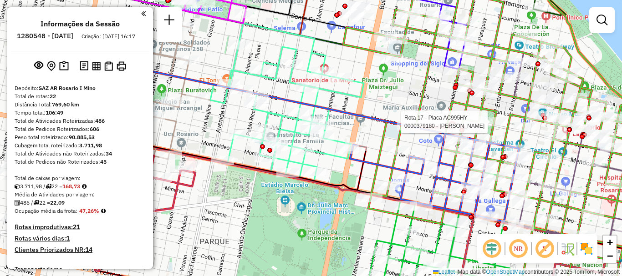
drag, startPoint x: 304, startPoint y: 118, endPoint x: 486, endPoint y: 97, distance: 182.8
click at [485, 97] on div "Rota 4 - Placa AB951JV 0000445657 - MUIA DAVID ANTONIO Rota 4 - Placa AB951JV 0…" at bounding box center [311, 138] width 622 height 276
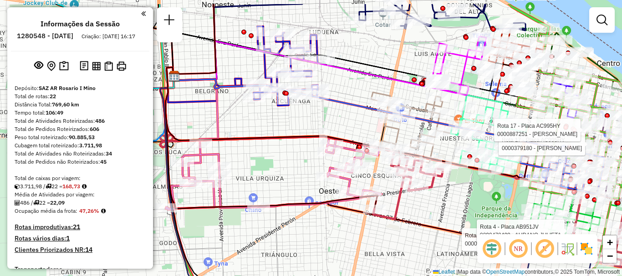
drag, startPoint x: 352, startPoint y: 175, endPoint x: 451, endPoint y: 207, distance: 103.8
click at [451, 207] on div "Rota 4 - Placa AB951JV 0000445657 - MUIA DAVID ANTONIO Rota 4 - Placa AB951JV 0…" at bounding box center [311, 138] width 622 height 276
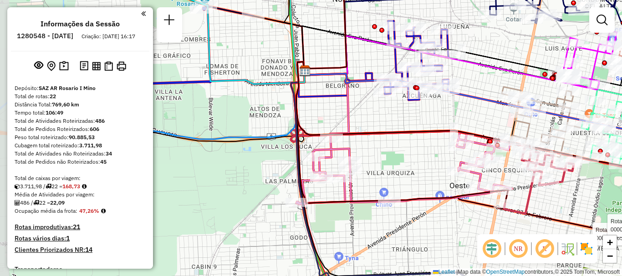
drag, startPoint x: 284, startPoint y: 146, endPoint x: 414, endPoint y: 141, distance: 130.7
click at [414, 141] on div "Rota 4 - Placa AB951JV 0000445657 - MUIA DAVID ANTONIO Rota 4 - Placa AB951JV 0…" at bounding box center [311, 138] width 622 height 276
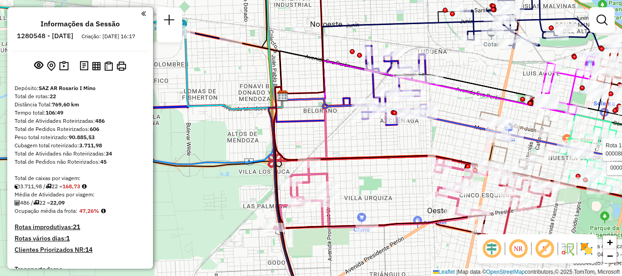
drag, startPoint x: 400, startPoint y: 141, endPoint x: 358, endPoint y: 153, distance: 43.9
click at [358, 153] on icon at bounding box center [455, 143] width 363 height 112
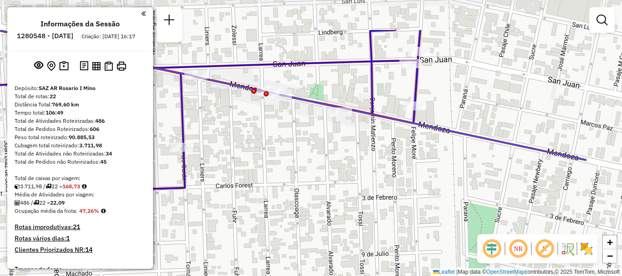
drag, startPoint x: 496, startPoint y: 116, endPoint x: 399, endPoint y: 174, distance: 113.3
click at [399, 174] on div "Rota 4 - Placa AB951JV 0000445657 - MUIA DAVID ANTONIO Rota 4 - Placa AB951JV 0…" at bounding box center [311, 138] width 622 height 276
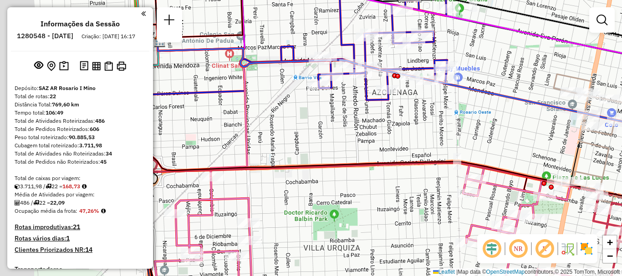
drag, startPoint x: 231, startPoint y: 87, endPoint x: 303, endPoint y: 86, distance: 71.5
click at [303, 86] on div "Rota 4 - Placa AB951JV 0000445657 - MUIA DAVID ANTONIO Rota 4 - Placa AB951JV 0…" at bounding box center [311, 138] width 622 height 276
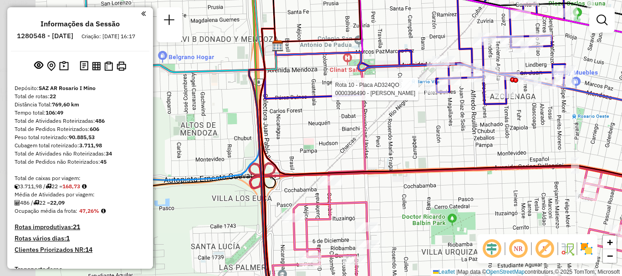
drag, startPoint x: 264, startPoint y: 106, endPoint x: 379, endPoint y: 110, distance: 114.3
click at [379, 110] on div "Rota 4 - Placa AB951JV 0000445657 - MUIA DAVID ANTONIO Rota 4 - Placa AB951JV 0…" at bounding box center [311, 138] width 622 height 276
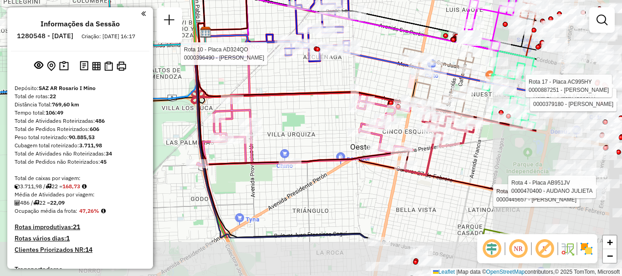
drag, startPoint x: 380, startPoint y: 127, endPoint x: 289, endPoint y: 93, distance: 97.2
click at [289, 93] on icon at bounding box center [367, 76] width 340 height 107
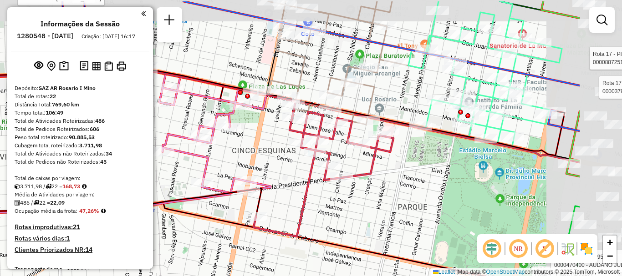
drag, startPoint x: 459, startPoint y: 135, endPoint x: 335, endPoint y: 166, distance: 127.6
click at [335, 166] on div "Rota 4 - Placa AB951JV 0000445657 - MUIA DAVID ANTONIO Rota 4 - Placa AB951JV 0…" at bounding box center [311, 138] width 622 height 276
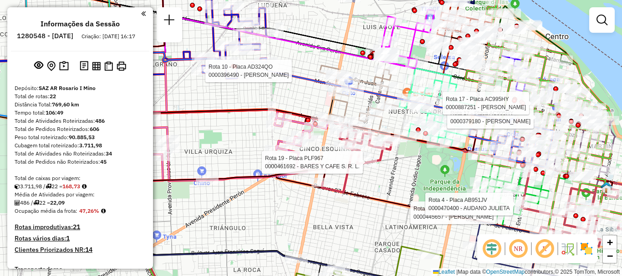
drag, startPoint x: 479, startPoint y: 152, endPoint x: 301, endPoint y: 127, distance: 179.7
click at [440, 138] on div at bounding box center [451, 142] width 23 height 9
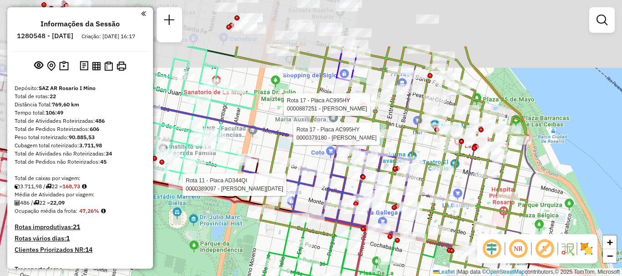
drag, startPoint x: 381, startPoint y: 30, endPoint x: 399, endPoint y: 105, distance: 76.2
click at [399, 105] on icon at bounding box center [404, 211] width 338 height 331
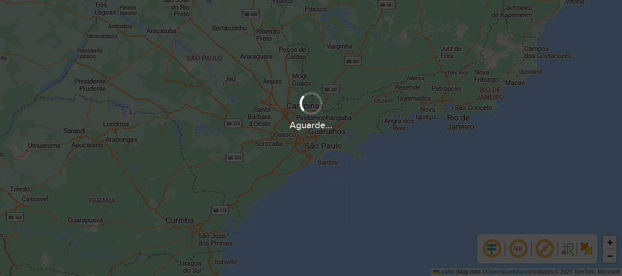
scroll to position [597, 0]
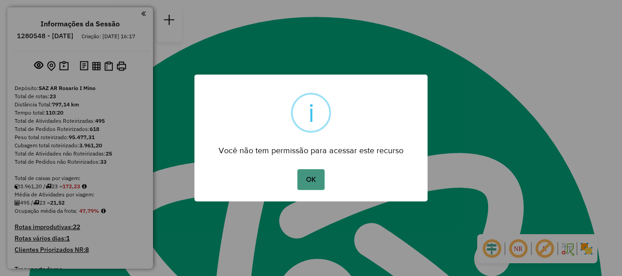
click at [314, 183] on button "OK" at bounding box center [310, 179] width 27 height 21
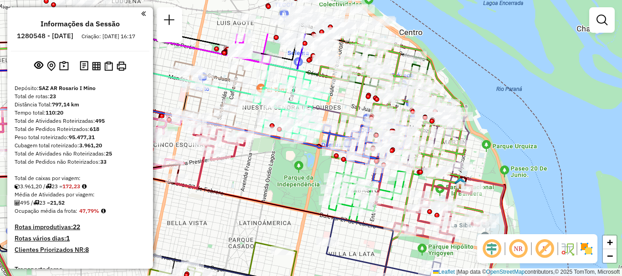
drag, startPoint x: 370, startPoint y: 103, endPoint x: 310, endPoint y: 165, distance: 86.2
click at [310, 165] on div "Janela de atendimento Grade de atendimento Capacidade Transportadoras Veículos …" at bounding box center [311, 138] width 622 height 276
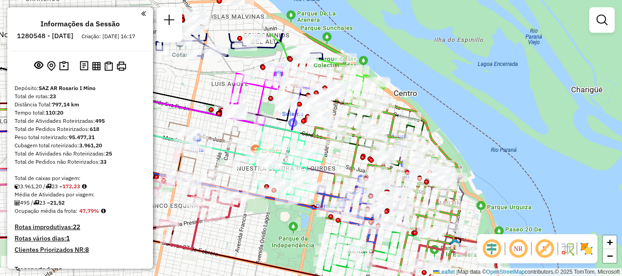
drag, startPoint x: 328, startPoint y: 115, endPoint x: 322, endPoint y: 176, distance: 61.2
click at [322, 176] on icon at bounding box center [190, 146] width 440 height 80
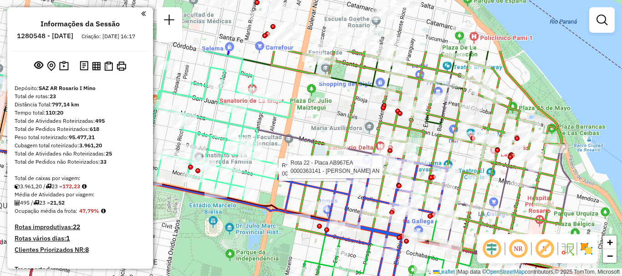
click at [468, 173] on icon at bounding box center [440, 216] width 338 height 331
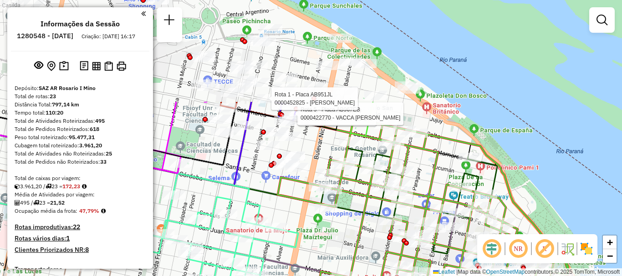
drag, startPoint x: 401, startPoint y: 120, endPoint x: 395, endPoint y: 227, distance: 106.6
click at [405, 247] on icon at bounding box center [423, 267] width 291 height 331
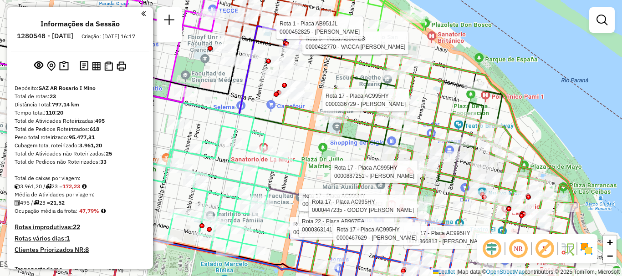
click at [442, 101] on icon at bounding box center [428, 137] width 291 height 331
select select "**********"
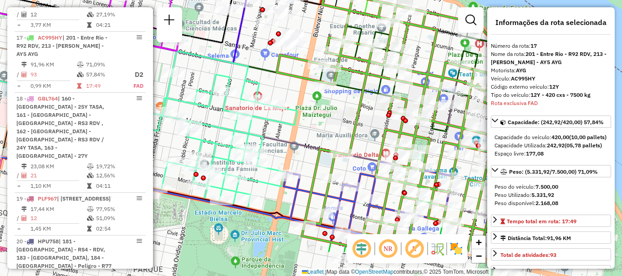
drag, startPoint x: 433, startPoint y: 46, endPoint x: 432, endPoint y: 35, distance: 11.0
click at [432, 35] on icon at bounding box center [422, 86] width 291 height 331
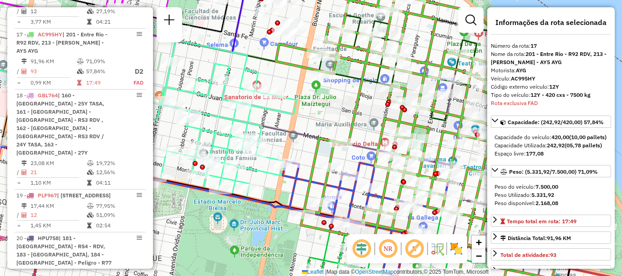
scroll to position [1238, 0]
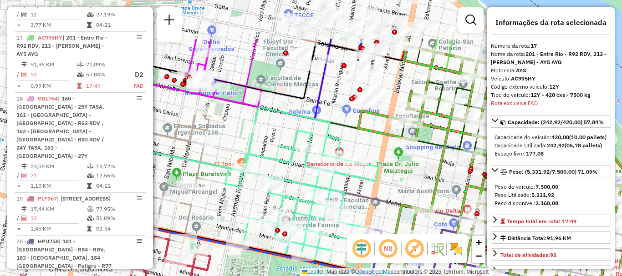
drag, startPoint x: 301, startPoint y: 110, endPoint x: 383, endPoint y: 177, distance: 106.1
click at [383, 177] on div "Janela de atendimento Grade de atendimento Capacidade Transportadoras Veículos …" at bounding box center [311, 138] width 622 height 276
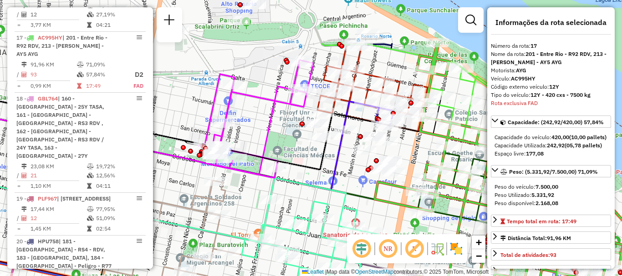
click at [358, 159] on div "Janela de atendimento Grade de atendimento Capacidade Transportadoras Veículos …" at bounding box center [311, 138] width 622 height 276
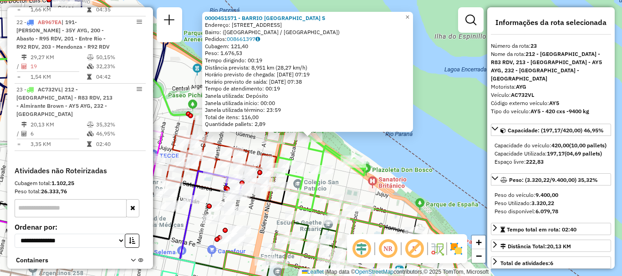
scroll to position [46, 0]
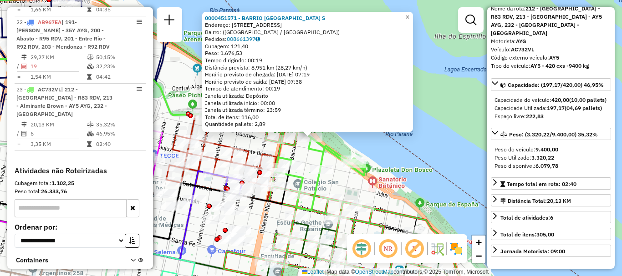
click at [467, 141] on div "0000451571 - BARRIO DAMALE S Endereço: Avenida Rivadavia, 1701 Bairro: (Rosario…" at bounding box center [311, 138] width 622 height 276
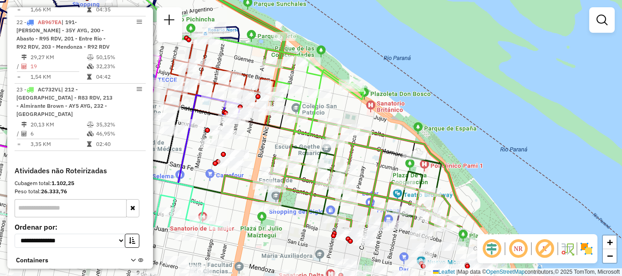
drag, startPoint x: 350, startPoint y: 81, endPoint x: 349, endPoint y: 42, distance: 39.2
click at [350, 55] on div "Janela de atendimento Grade de atendimento Capacidade Transportadoras Veículos …" at bounding box center [311, 138] width 622 height 276
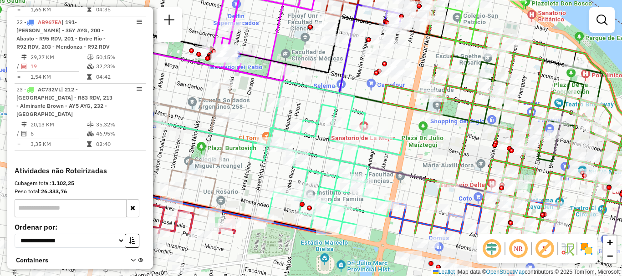
drag, startPoint x: 261, startPoint y: 144, endPoint x: 464, endPoint y: 53, distance: 222.2
click at [464, 53] on div "Janela de atendimento Grade de atendimento Capacidade Transportadoras Veículos …" at bounding box center [311, 138] width 622 height 276
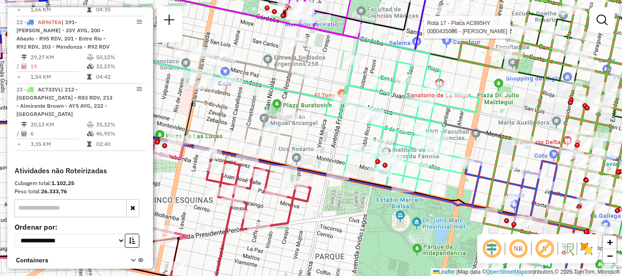
drag, startPoint x: 289, startPoint y: 144, endPoint x: 327, endPoint y: 120, distance: 44.6
click at [327, 120] on div "Rota 17 - Placa AC995HY 0000435086 - MANZO DIEGO ELIAS Janela de atendimento Gr…" at bounding box center [311, 138] width 622 height 276
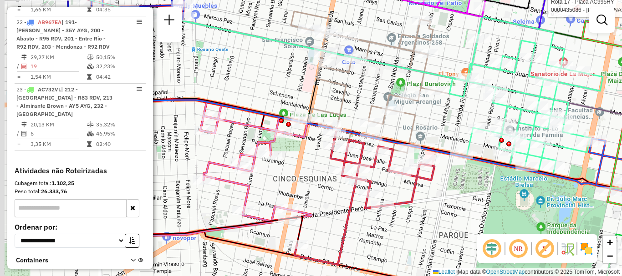
drag, startPoint x: 274, startPoint y: 150, endPoint x: 418, endPoint y: 138, distance: 144.3
click at [417, 138] on div "Rota 17 - Placa AC995HY 0000435086 - MANZO DIEGO ELIAS Janela de atendimento Gr…" at bounding box center [311, 138] width 622 height 276
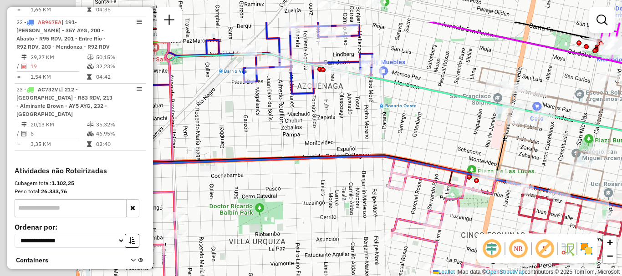
drag, startPoint x: 281, startPoint y: 102, endPoint x: 437, endPoint y: 151, distance: 163.5
click at [437, 151] on div "Rota 17 - Placa AC995HY 0000435086 - MANZO DIEGO ELIAS Janela de atendimento Gr…" at bounding box center [311, 138] width 622 height 276
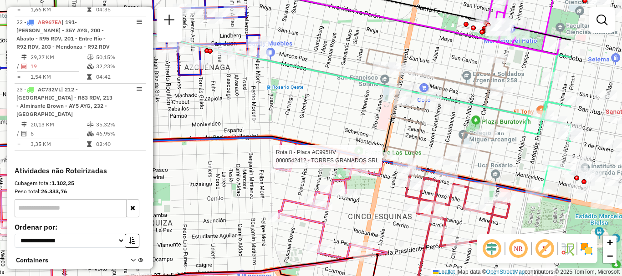
drag, startPoint x: 390, startPoint y: 151, endPoint x: 267, endPoint y: 127, distance: 125.2
click at [267, 126] on icon at bounding box center [262, 100] width 616 height 201
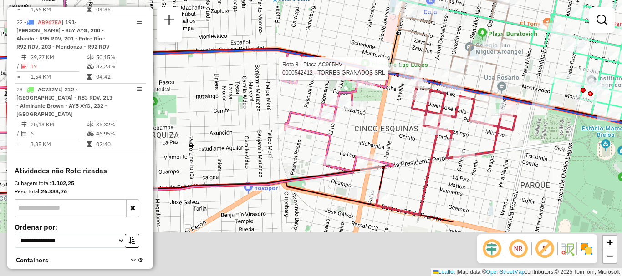
drag, startPoint x: 273, startPoint y: 133, endPoint x: 290, endPoint y: 50, distance: 85.5
click at [290, 50] on icon at bounding box center [328, 34] width 746 height 211
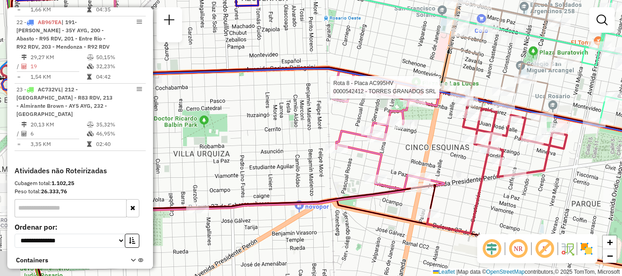
drag, startPoint x: 355, startPoint y: 143, endPoint x: 402, endPoint y: 161, distance: 49.7
click at [399, 159] on div "Rota 17 - Placa AC995HY 0000435086 - MANZO DIEGO ELIAS Rota 8 - Placa AC995HV 0…" at bounding box center [311, 138] width 622 height 276
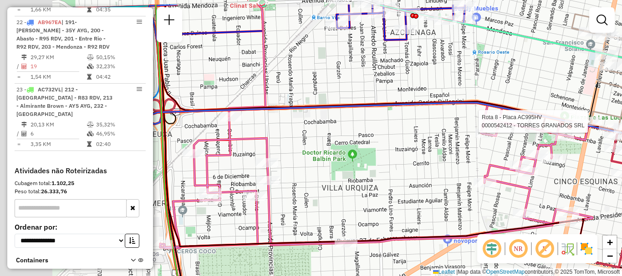
drag, startPoint x: 292, startPoint y: 155, endPoint x: 427, endPoint y: 188, distance: 139.0
click at [427, 188] on div "Rota 17 - Placa AC995HY 0000435086 - MANZO DIEGO ELIAS Rota 8 - Placa AC995HV 0…" at bounding box center [311, 138] width 622 height 276
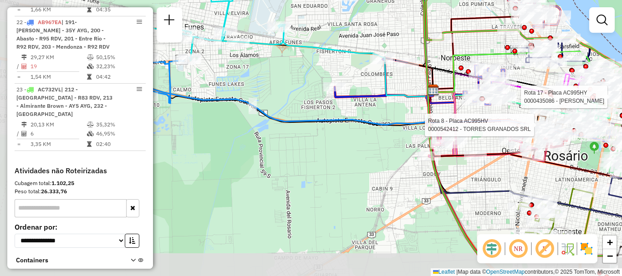
drag, startPoint x: 301, startPoint y: 178, endPoint x: 376, endPoint y: 137, distance: 85.1
click at [376, 137] on div "Rota 17 - Placa AC995HY 0000435086 - MANZO DIEGO ELIAS Rota 8 - Placa AC995HV 0…" at bounding box center [311, 138] width 622 height 276
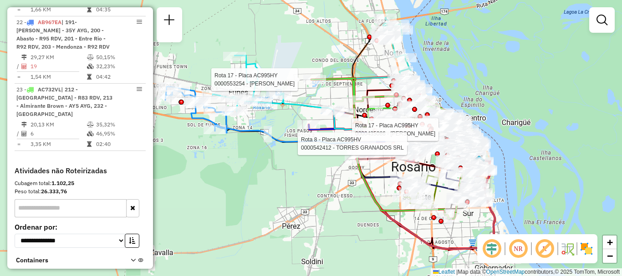
click at [312, 84] on div at bounding box center [314, 79] width 23 height 9
select select "**********"
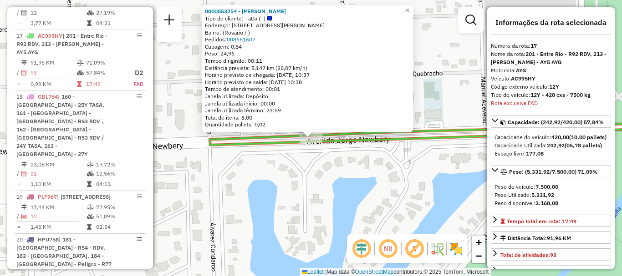
scroll to position [1238, 0]
click at [347, 165] on div "0000553254 - camila Andrea Boschero Tipo de cliente: TaDa (T) Endereço: Avenida…" at bounding box center [311, 138] width 622 height 276
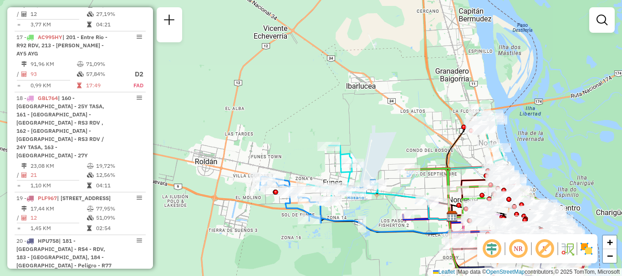
drag, startPoint x: 435, startPoint y: 177, endPoint x: 309, endPoint y: 137, distance: 131.5
click at [310, 137] on div "Janela de atendimento Grade de atendimento Capacidade Transportadoras Veículos …" at bounding box center [311, 138] width 622 height 276
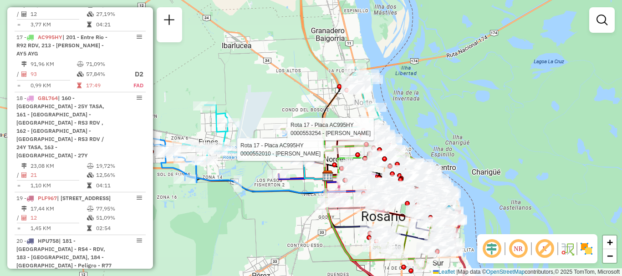
select select "**********"
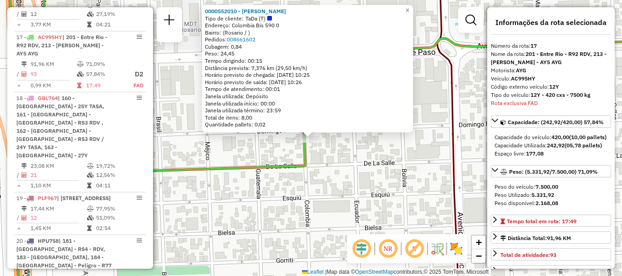
scroll to position [1237, 0]
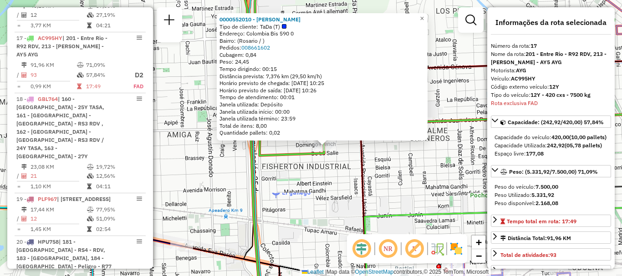
click at [332, 176] on div "0000552010 - Oscar Dario Sanchez Tipo de cliente: TaDa (T) Endereço: Colombia B…" at bounding box center [311, 138] width 622 height 276
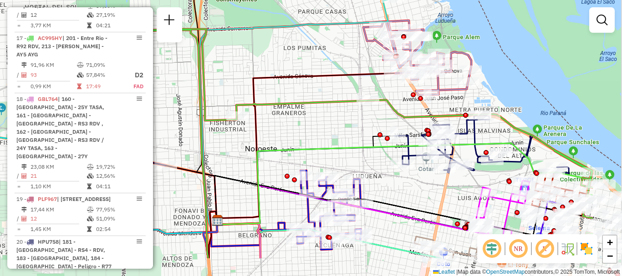
drag, startPoint x: 313, startPoint y: 147, endPoint x: 283, endPoint y: 128, distance: 35.7
click at [283, 128] on div "Janela de atendimento Grade de atendimento Capacidade Transportadoras Veículos …" at bounding box center [311, 138] width 622 height 276
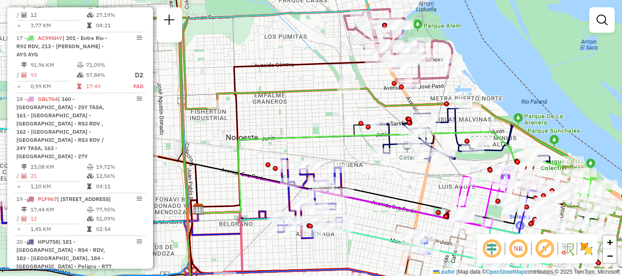
drag, startPoint x: 360, startPoint y: 146, endPoint x: 317, endPoint y: 145, distance: 42.8
click at [323, 145] on div "Janela de atendimento Grade de atendimento Capacidade Transportadoras Veículos …" at bounding box center [311, 138] width 622 height 276
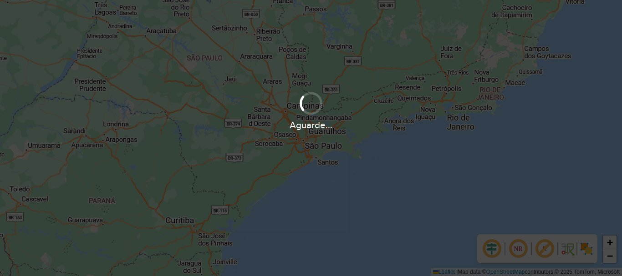
scroll to position [597, 0]
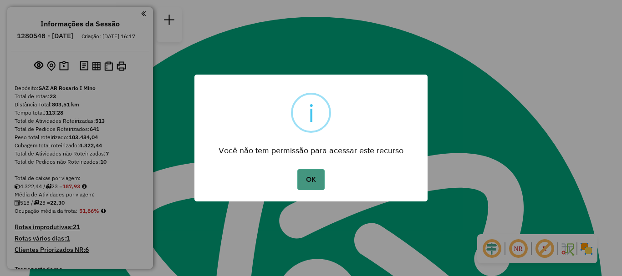
click at [322, 175] on button "OK" at bounding box center [310, 179] width 27 height 21
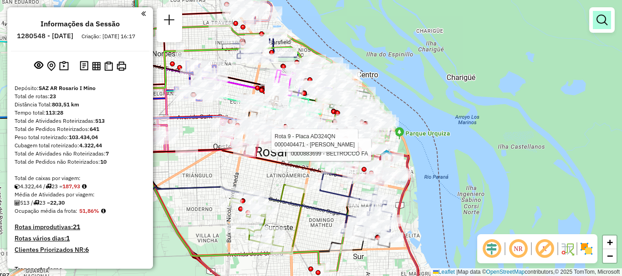
click at [601, 24] on em at bounding box center [601, 20] width 11 height 11
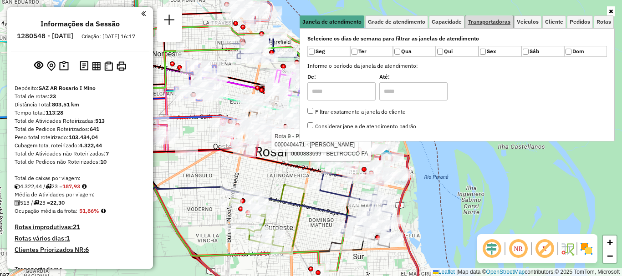
click at [478, 24] on span "Transportadoras" at bounding box center [489, 21] width 42 height 5
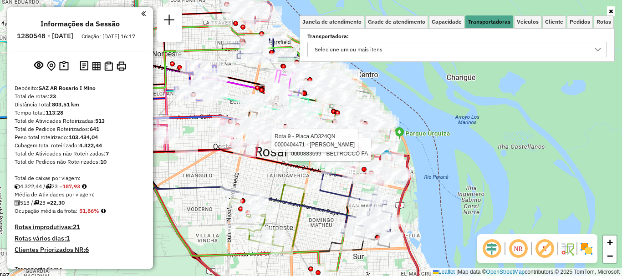
click at [599, 49] on icon at bounding box center [597, 50] width 6 height 4
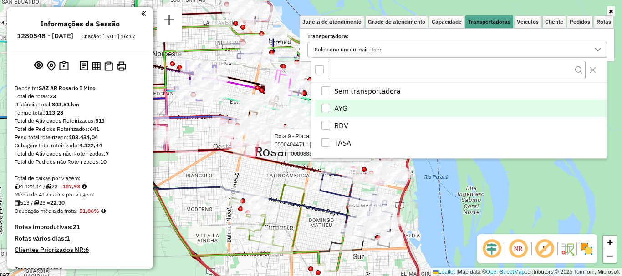
click at [324, 109] on div "AYG" at bounding box center [325, 108] width 9 height 9
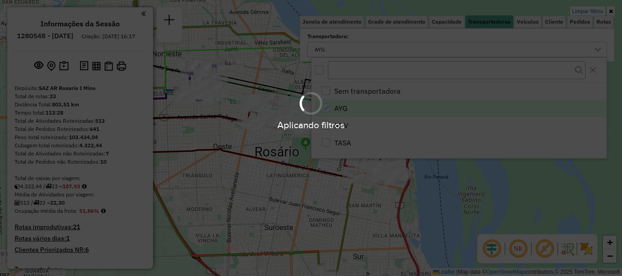
click at [464, 204] on div "Aplicando filtros" at bounding box center [311, 138] width 622 height 276
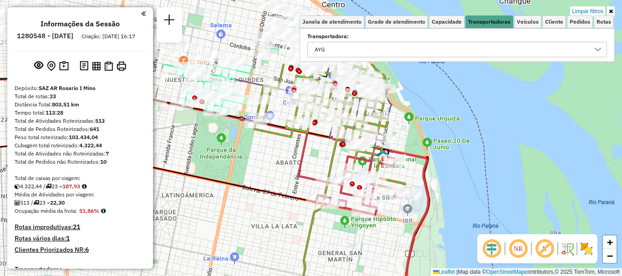
drag, startPoint x: 420, startPoint y: 128, endPoint x: 380, endPoint y: 220, distance: 100.3
click at [380, 220] on div "Limpar filtros Janela de atendimento Grade de atendimento Capacidade Transporta…" at bounding box center [311, 138] width 622 height 276
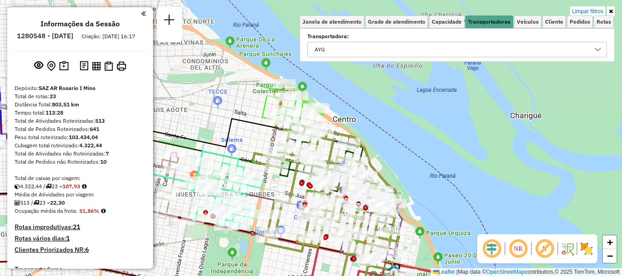
drag, startPoint x: 406, startPoint y: 139, endPoint x: 416, endPoint y: 248, distance: 109.7
click at [416, 248] on div "Limpar filtros Janela de atendimento Grade de atendimento Capacidade Transporta…" at bounding box center [311, 138] width 622 height 276
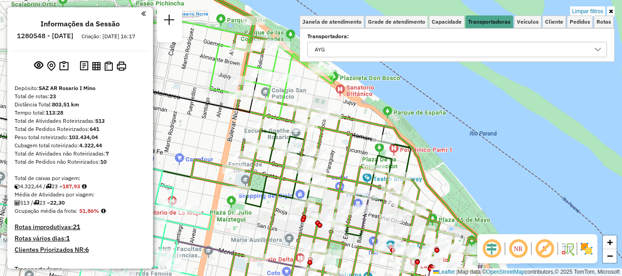
drag, startPoint x: 319, startPoint y: 132, endPoint x: 352, endPoint y: 138, distance: 33.9
click at [352, 138] on icon at bounding box center [330, 144] width 301 height 331
select select "**********"
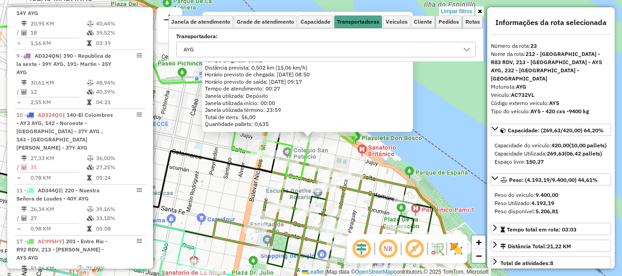
scroll to position [688, 0]
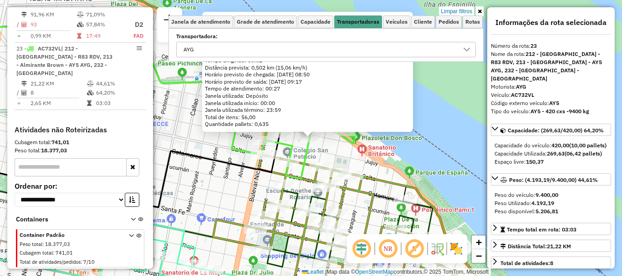
click at [426, 144] on div "0000325874 - RITAGLIATI PEDR Tipo de cliente: 6 - Recarga (R) Endereço: 1300503…" at bounding box center [311, 138] width 622 height 276
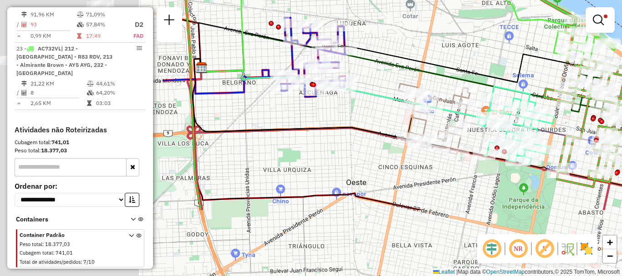
drag, startPoint x: 289, startPoint y: 157, endPoint x: 521, endPoint y: 60, distance: 252.1
click at [521, 60] on div "Limpar filtros Janela de atendimento Grade de atendimento Capacidade Transporta…" at bounding box center [311, 138] width 622 height 276
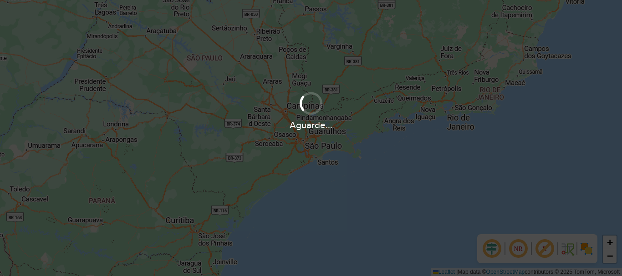
scroll to position [597, 0]
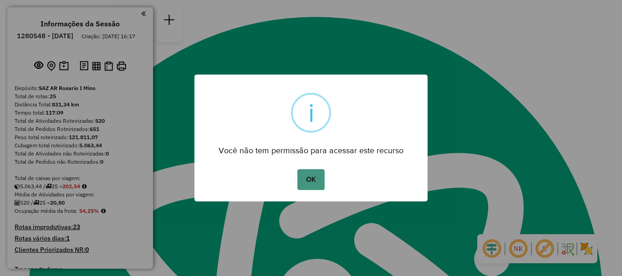
click at [304, 182] on button "OK" at bounding box center [310, 179] width 27 height 21
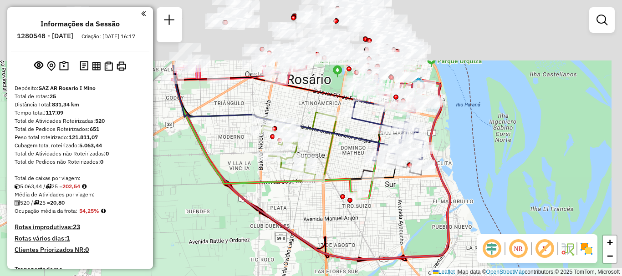
drag, startPoint x: 382, startPoint y: 135, endPoint x: 317, endPoint y: 217, distance: 104.7
click at [317, 217] on div "Janela de atendimento Grade de atendimento Capacidade Transportadoras Veículos …" at bounding box center [311, 138] width 622 height 276
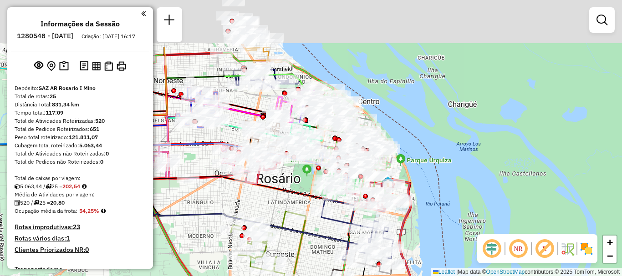
click at [327, 236] on icon at bounding box center [243, 186] width 209 height 147
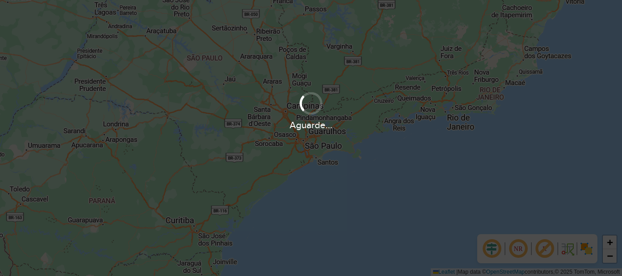
scroll to position [597, 0]
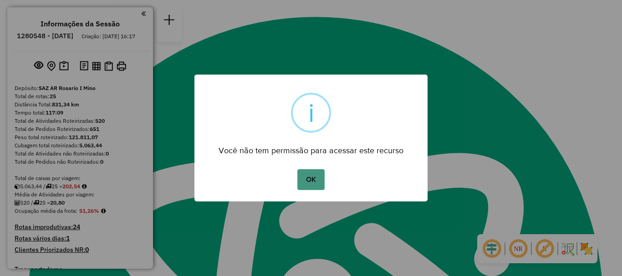
click at [314, 185] on button "OK" at bounding box center [310, 179] width 27 height 21
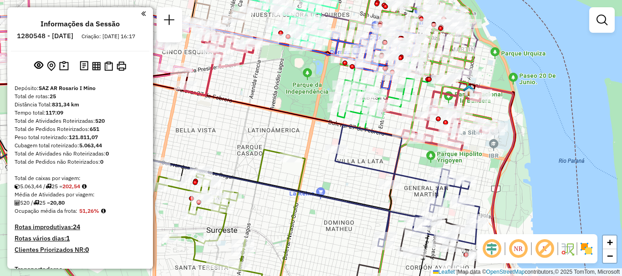
drag, startPoint x: 402, startPoint y: 124, endPoint x: 356, endPoint y: 142, distance: 48.7
click at [356, 142] on div "Rota 7 - Placa AC684KP 0000457994 - TOMASSONI [PERSON_NAME] de atendimento Grad…" at bounding box center [311, 138] width 622 height 276
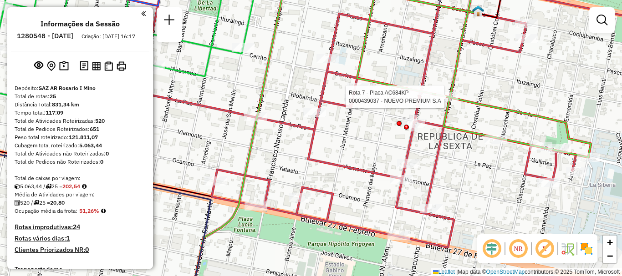
select select "**********"
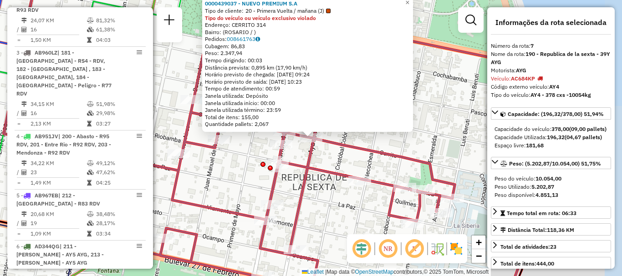
scroll to position [671, 0]
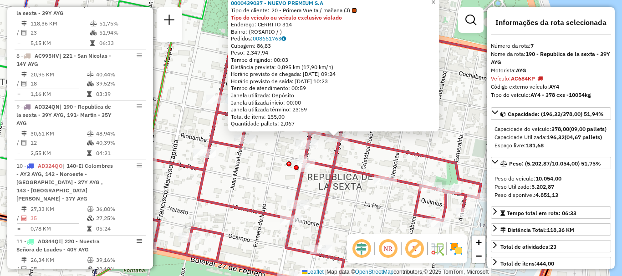
drag, startPoint x: 271, startPoint y: 184, endPoint x: 523, endPoint y: 180, distance: 251.7
click at [533, 169] on hb-router-mapa "Informações da Sessão 1280548 - [DATE]5 Criação: [DATE] 16:17 Depósito: SAZ AR …" at bounding box center [311, 138] width 622 height 276
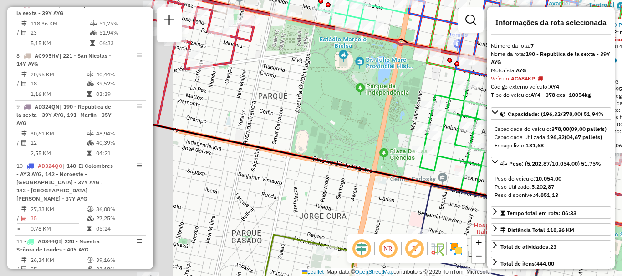
drag, startPoint x: 235, startPoint y: 168, endPoint x: 447, endPoint y: 192, distance: 213.0
click at [455, 191] on icon at bounding box center [463, 220] width 626 height 203
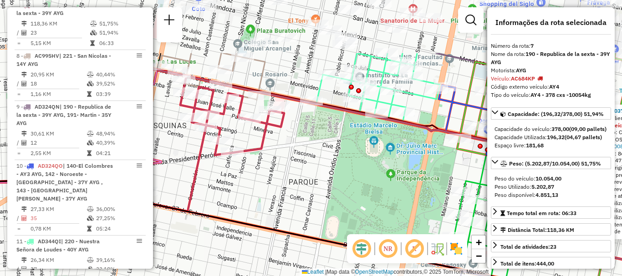
drag, startPoint x: 267, startPoint y: 137, endPoint x: 290, endPoint y: 221, distance: 86.5
click at [290, 221] on div "0000439037 - NUEVO PREMIUM S.A Tipo de cliente: 20 - Primera Vuelta / mañana (J…" at bounding box center [311, 138] width 622 height 276
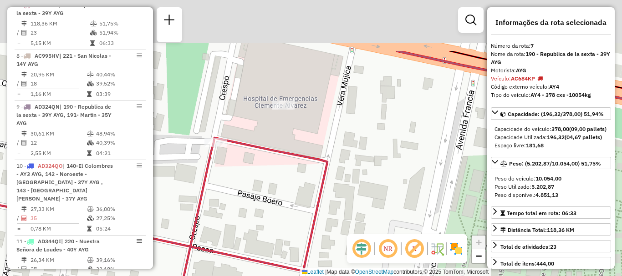
drag, startPoint x: 287, startPoint y: 146, endPoint x: 286, endPoint y: 198, distance: 52.8
click at [286, 198] on div "0000439037 - NUEVO PREMIUM S.A Tipo de cliente: 20 - Primera Vuelta / mañana (J…" at bounding box center [311, 138] width 622 height 276
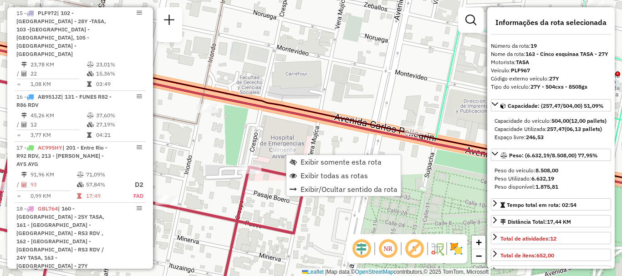
scroll to position [1374, 0]
